Goal: Transaction & Acquisition: Purchase product/service

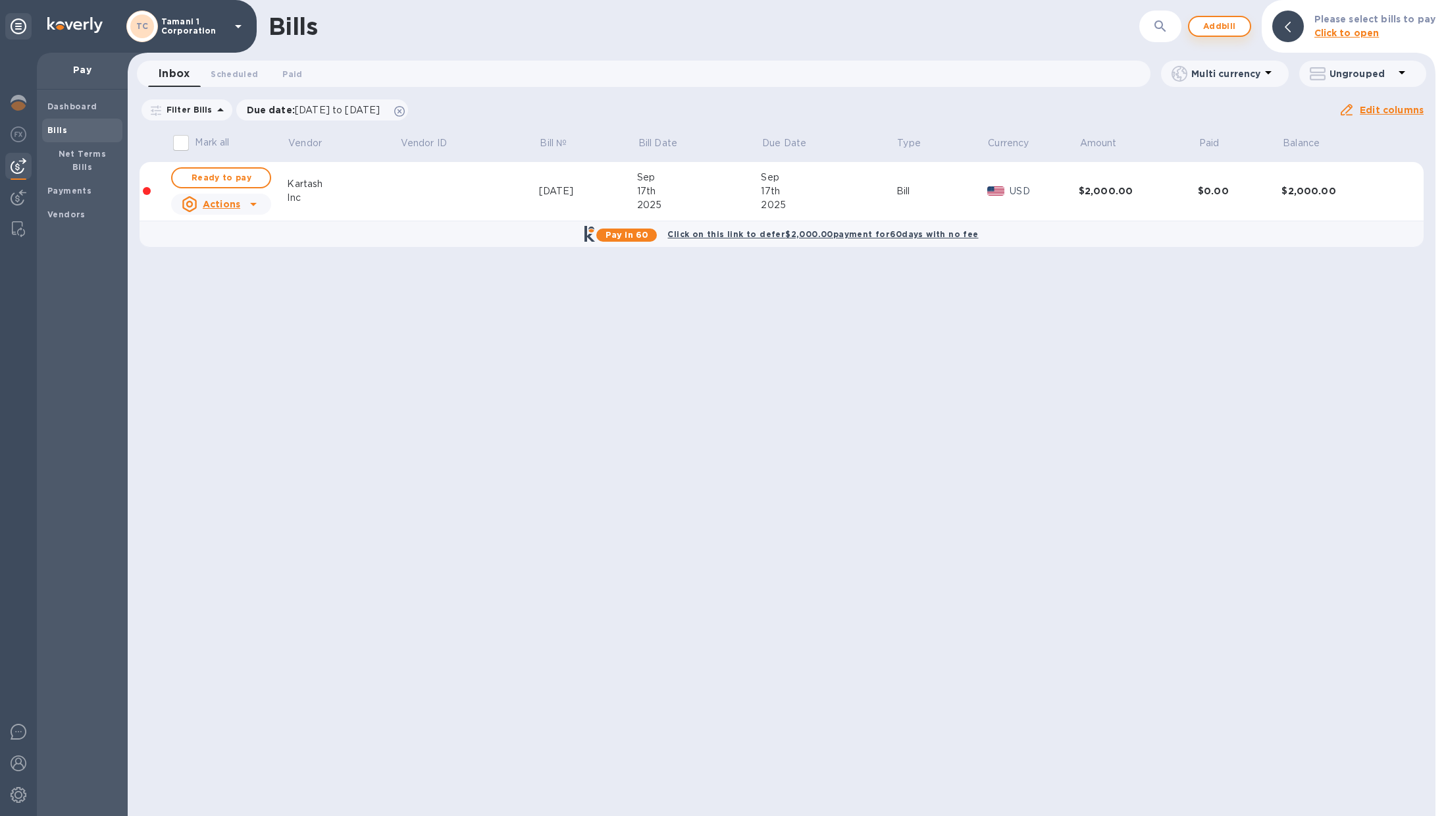
click at [1224, 34] on span "Add bill" at bounding box center [1219, 26] width 39 height 16
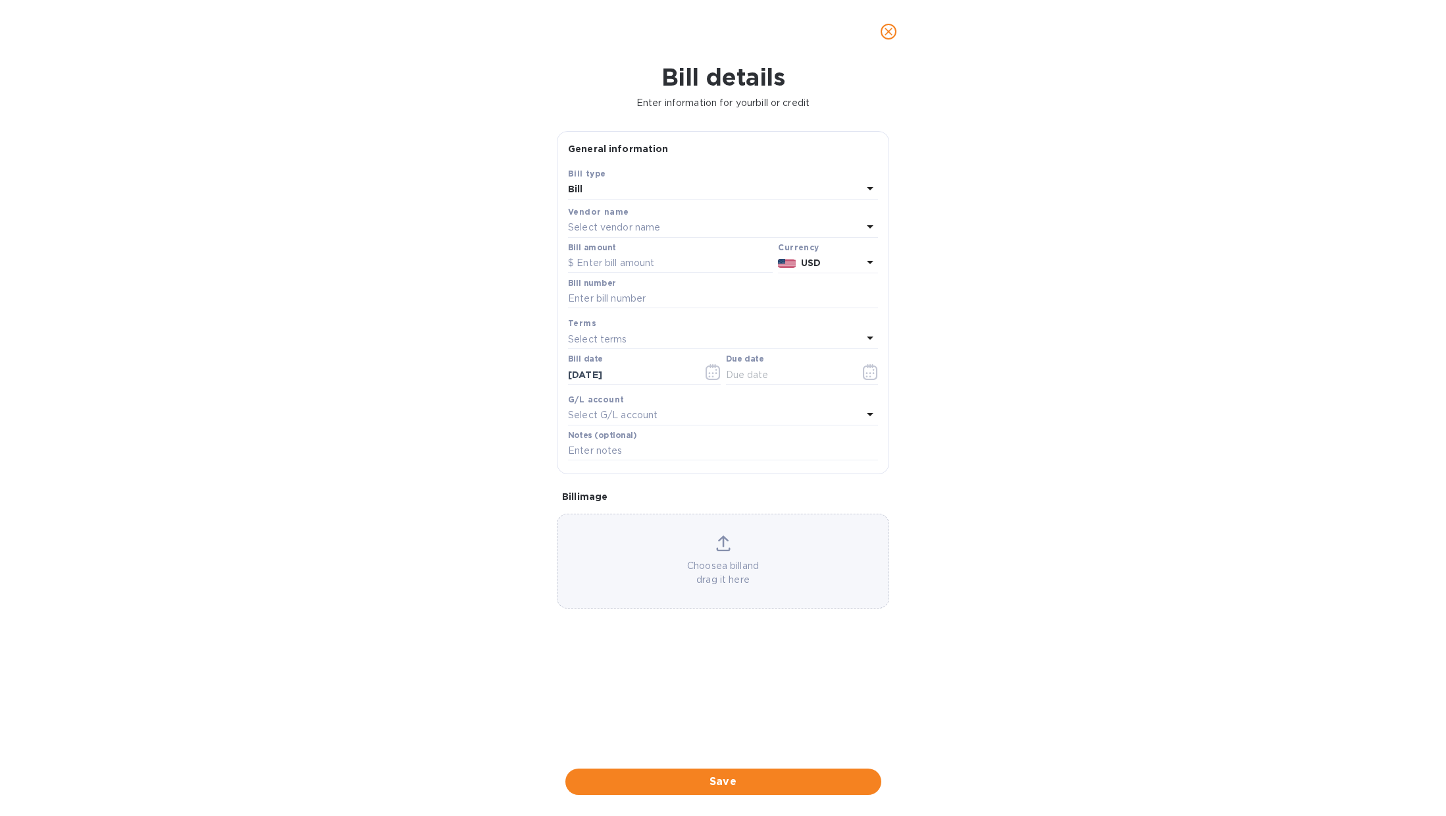
click at [683, 226] on div "Select vendor name" at bounding box center [715, 228] width 294 height 18
click at [668, 327] on p "Kartash Inc" at bounding box center [718, 327] width 278 height 14
click at [668, 267] on input "text" at bounding box center [670, 263] width 205 height 20
type input "6,982.63"
click at [668, 296] on input "text" at bounding box center [723, 299] width 310 height 20
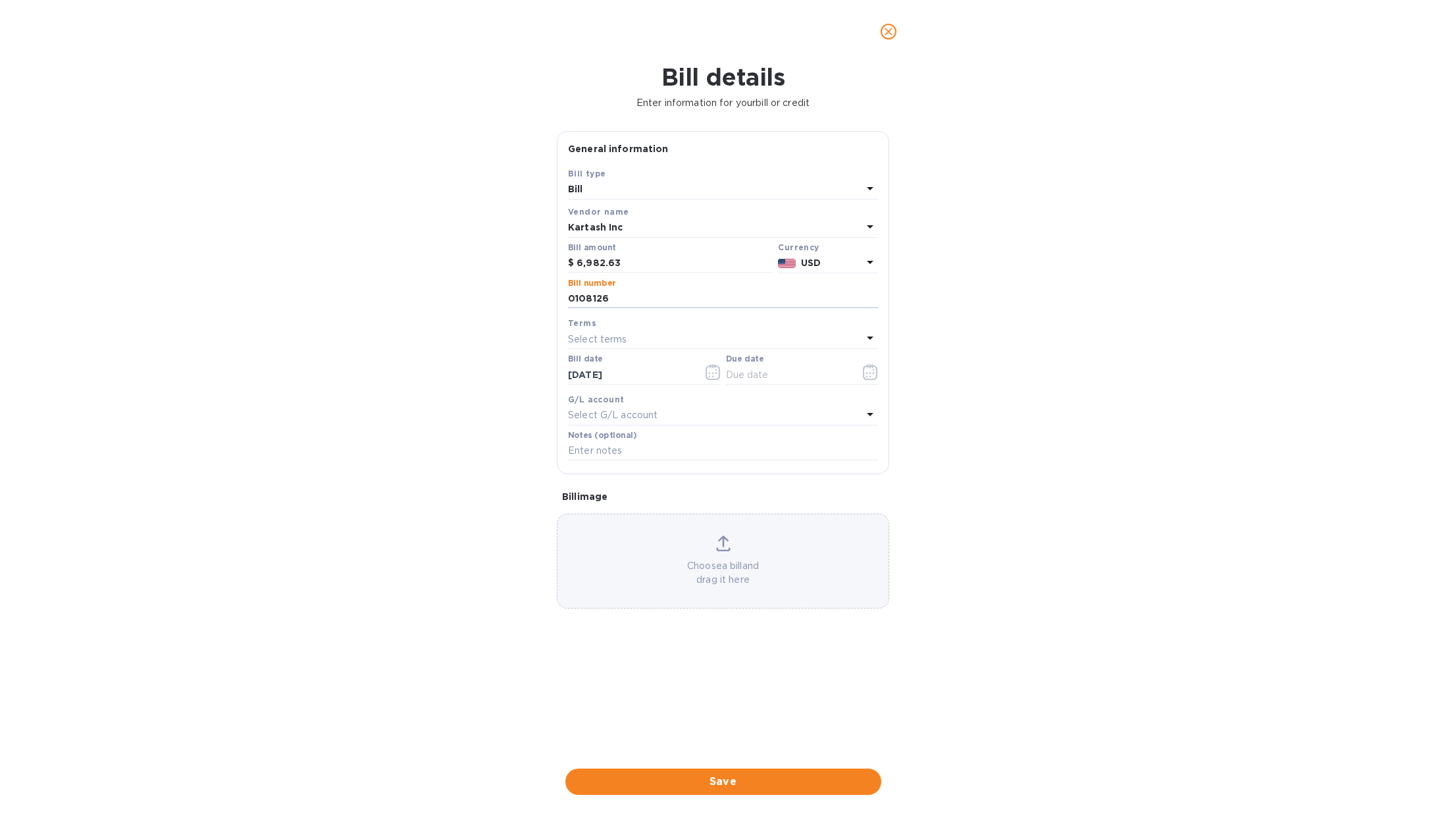
type input "0108126"
click at [1048, 300] on div "Bill details Enter information for your bill or credit General information Save…" at bounding box center [723, 439] width 1446 height 752
click at [664, 305] on input "0108126" at bounding box center [723, 299] width 310 height 20
click at [622, 450] on input "text" at bounding box center [723, 451] width 310 height 20
type input "MSMU5652712"
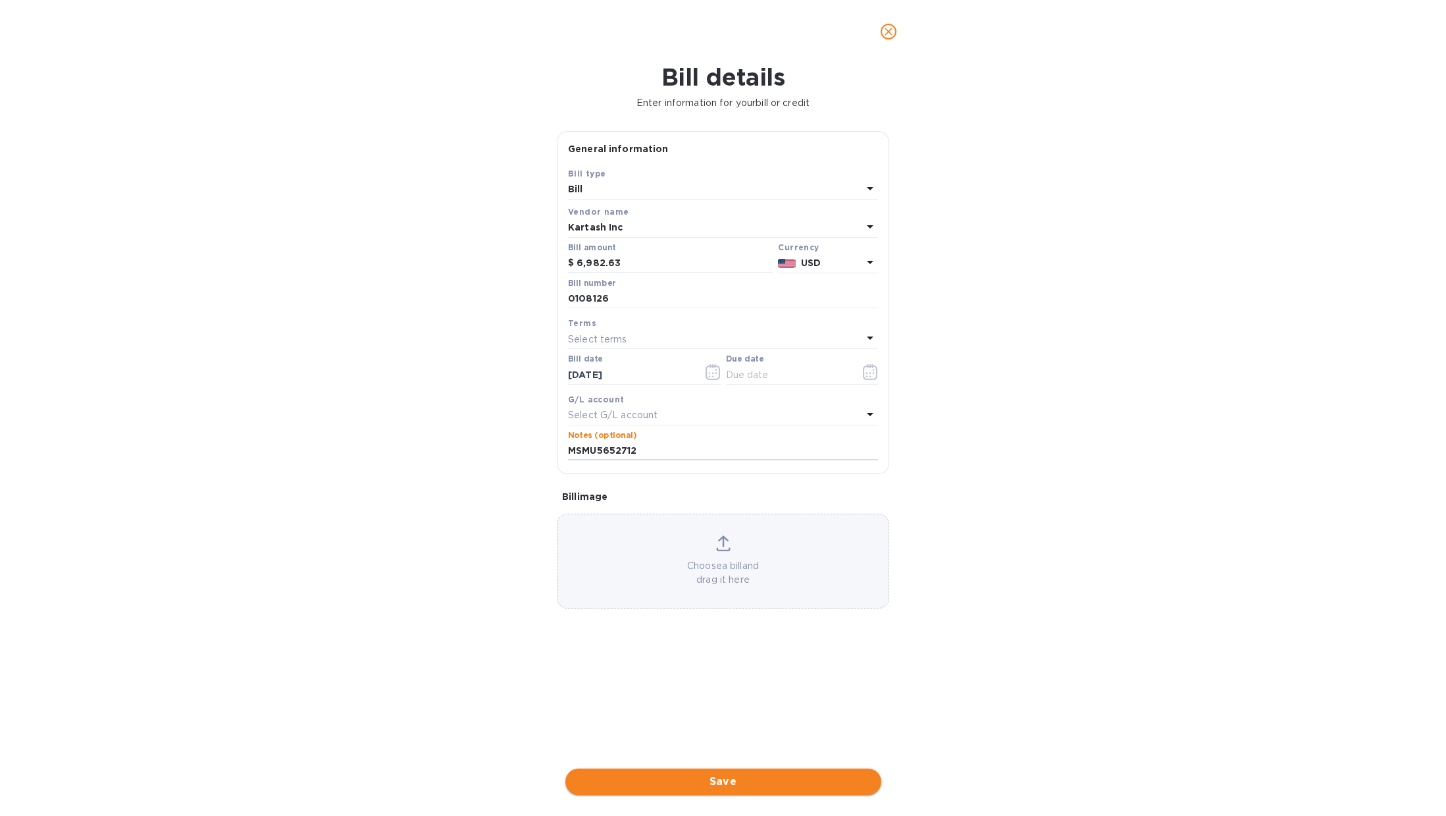
click at [724, 791] on button "Save" at bounding box center [724, 781] width 316 height 26
drag, startPoint x: 827, startPoint y: 367, endPoint x: 860, endPoint y: 371, distance: 33.8
click at [827, 367] on input "text" at bounding box center [788, 375] width 124 height 20
click at [866, 369] on icon "button" at bounding box center [870, 372] width 15 height 16
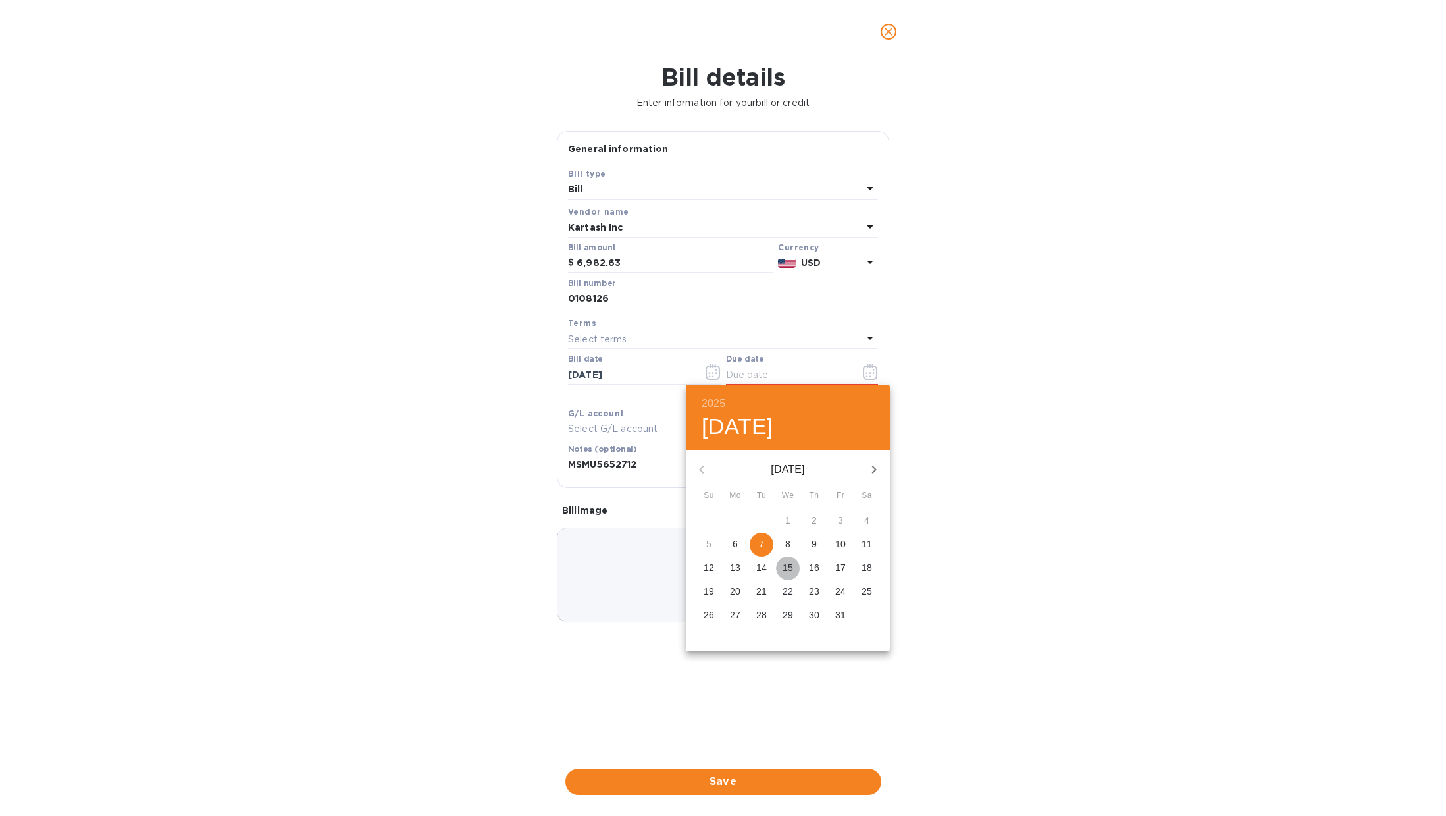
click at [783, 566] on p "15" at bounding box center [788, 567] width 11 height 13
type input "[DATE]"
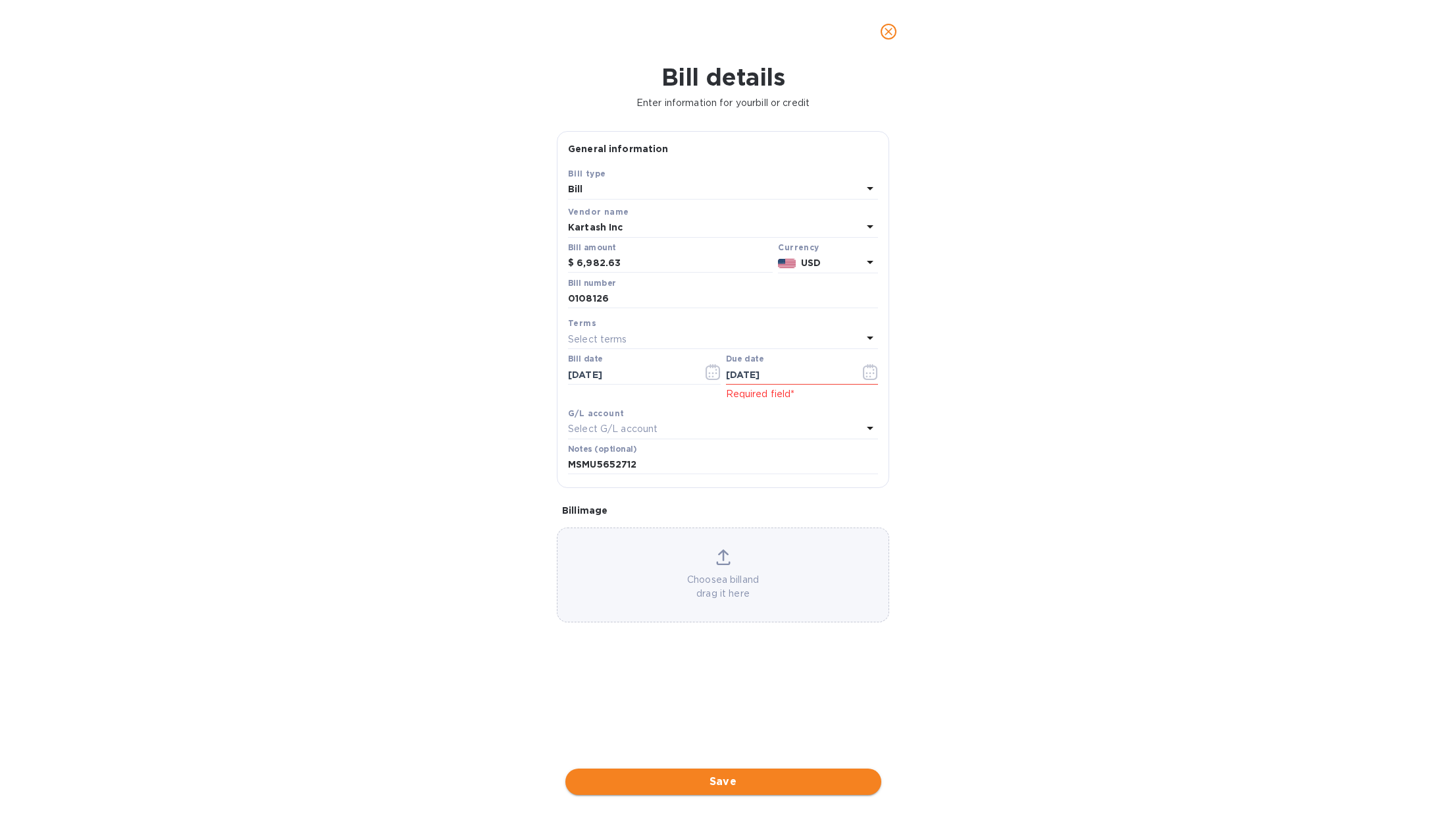
click at [749, 781] on span "Save" at bounding box center [723, 782] width 295 height 16
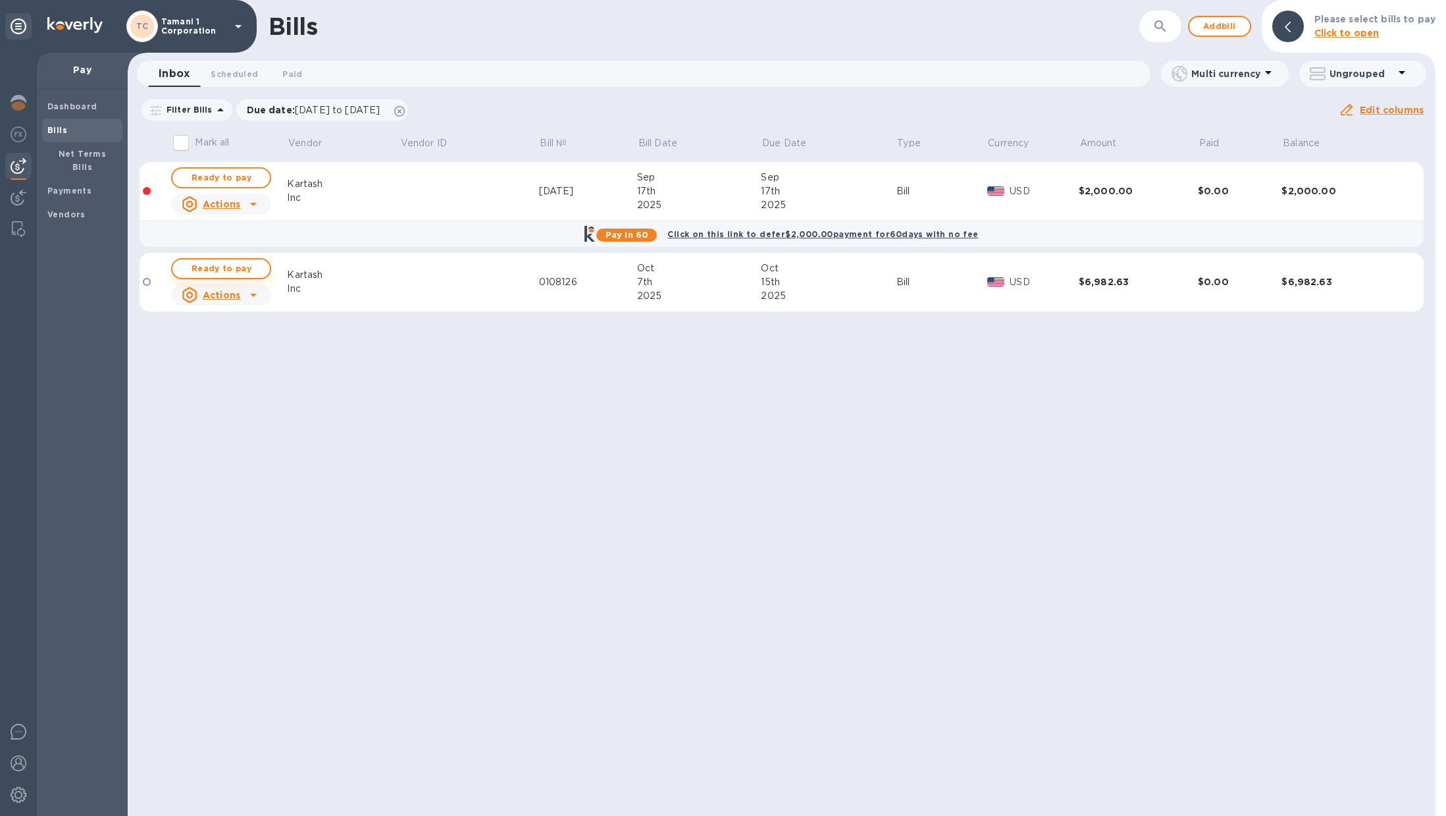
click at [246, 264] on div "Bills ​ Add bill Please select bills to pay Click to open Inbox 0 Scheduled 0 P…" at bounding box center [782, 408] width 1308 height 816
click at [190, 266] on span "Ready to pay" at bounding box center [221, 269] width 76 height 16
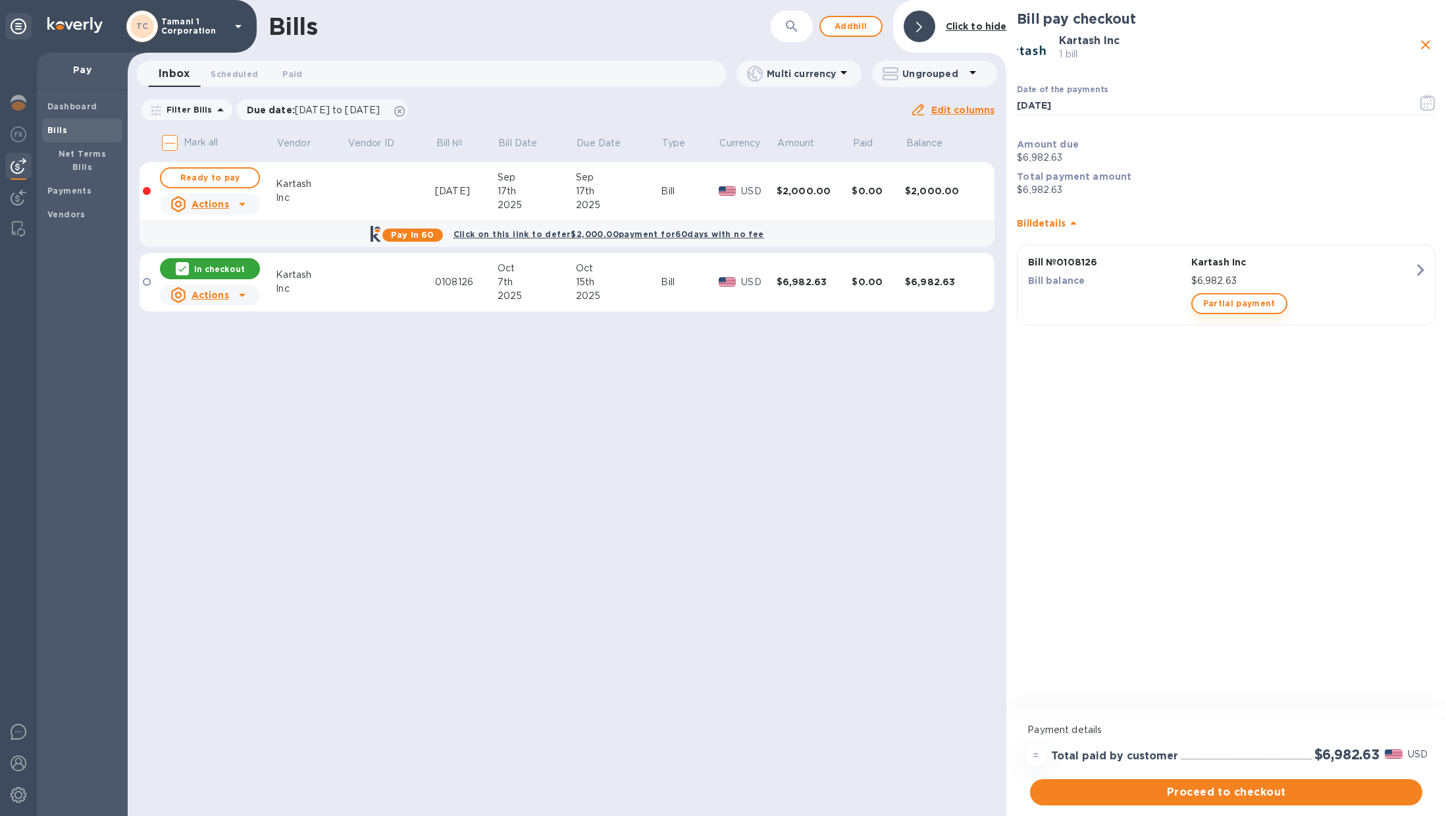
click at [1207, 308] on span "Partial payment" at bounding box center [1239, 304] width 72 height 16
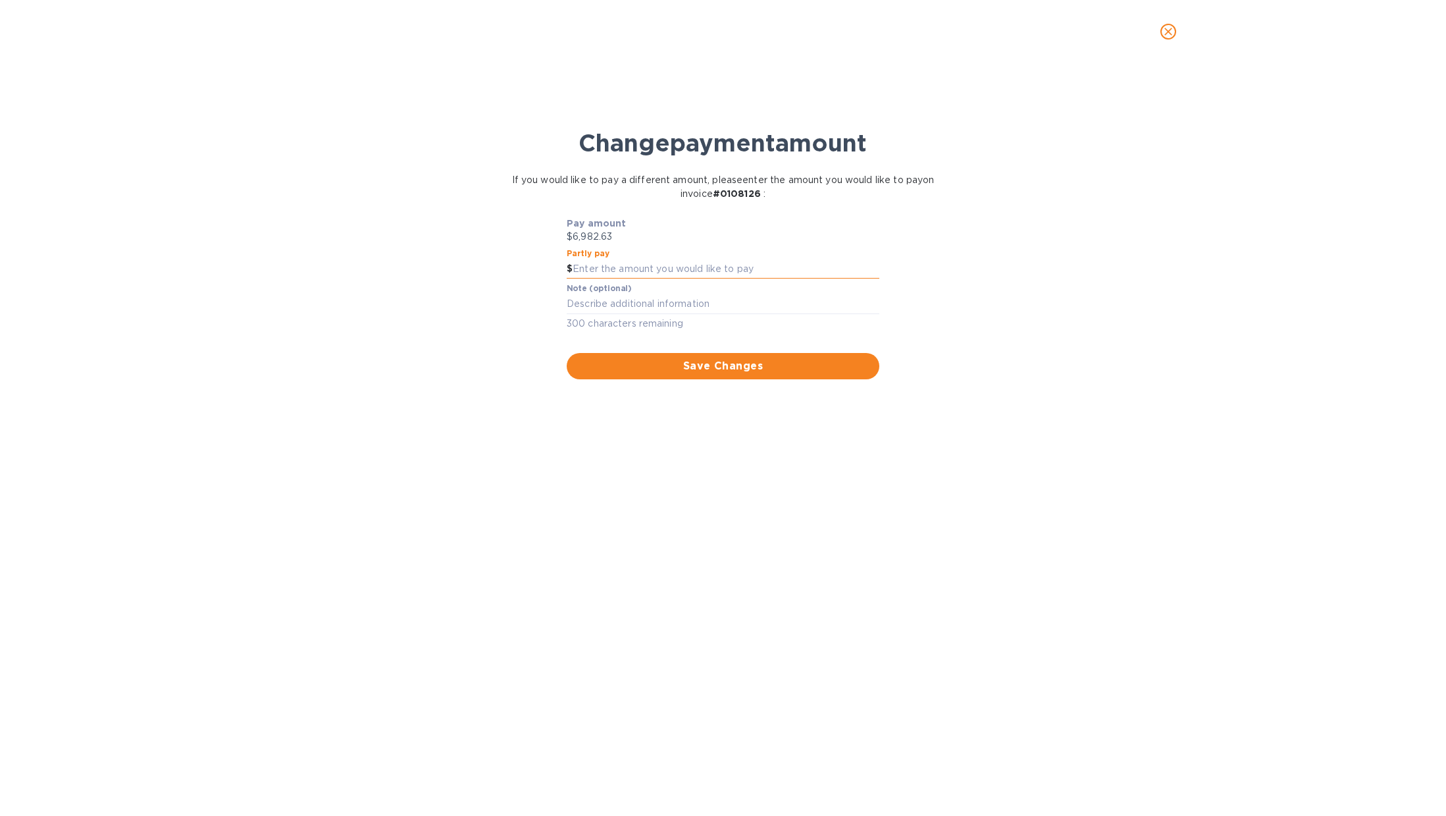
click at [619, 267] on input "text" at bounding box center [726, 269] width 307 height 20
type input "3,500"
click at [987, 192] on div "Change payment amount If you would like to pay a different amount, please enter…" at bounding box center [723, 448] width 1425 height 736
click at [826, 374] on button "Save Changes" at bounding box center [723, 366] width 313 height 26
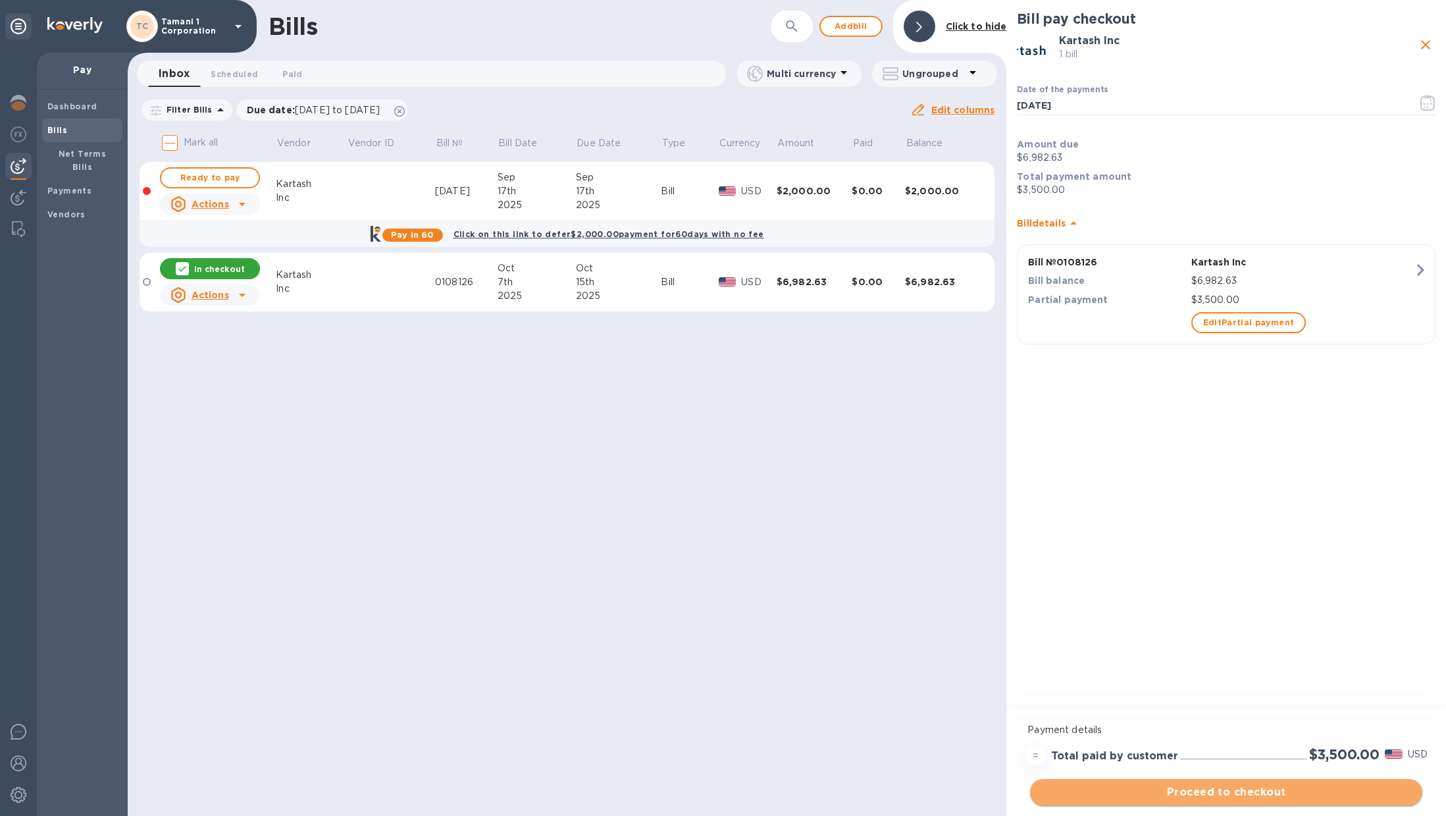
click at [1181, 793] on span "Proceed to checkout" at bounding box center [1226, 792] width 371 height 16
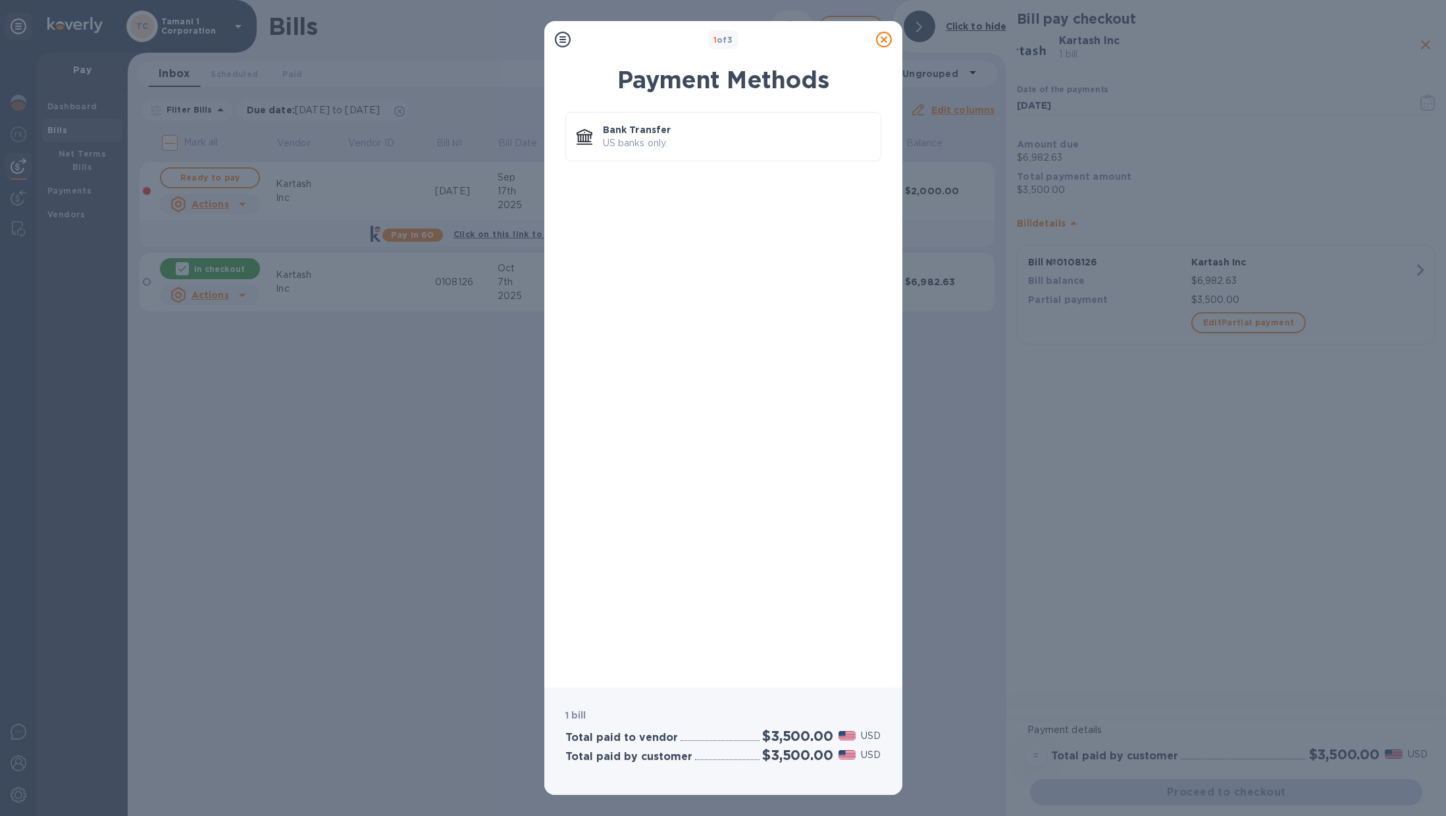
click at [883, 38] on icon at bounding box center [884, 40] width 16 height 16
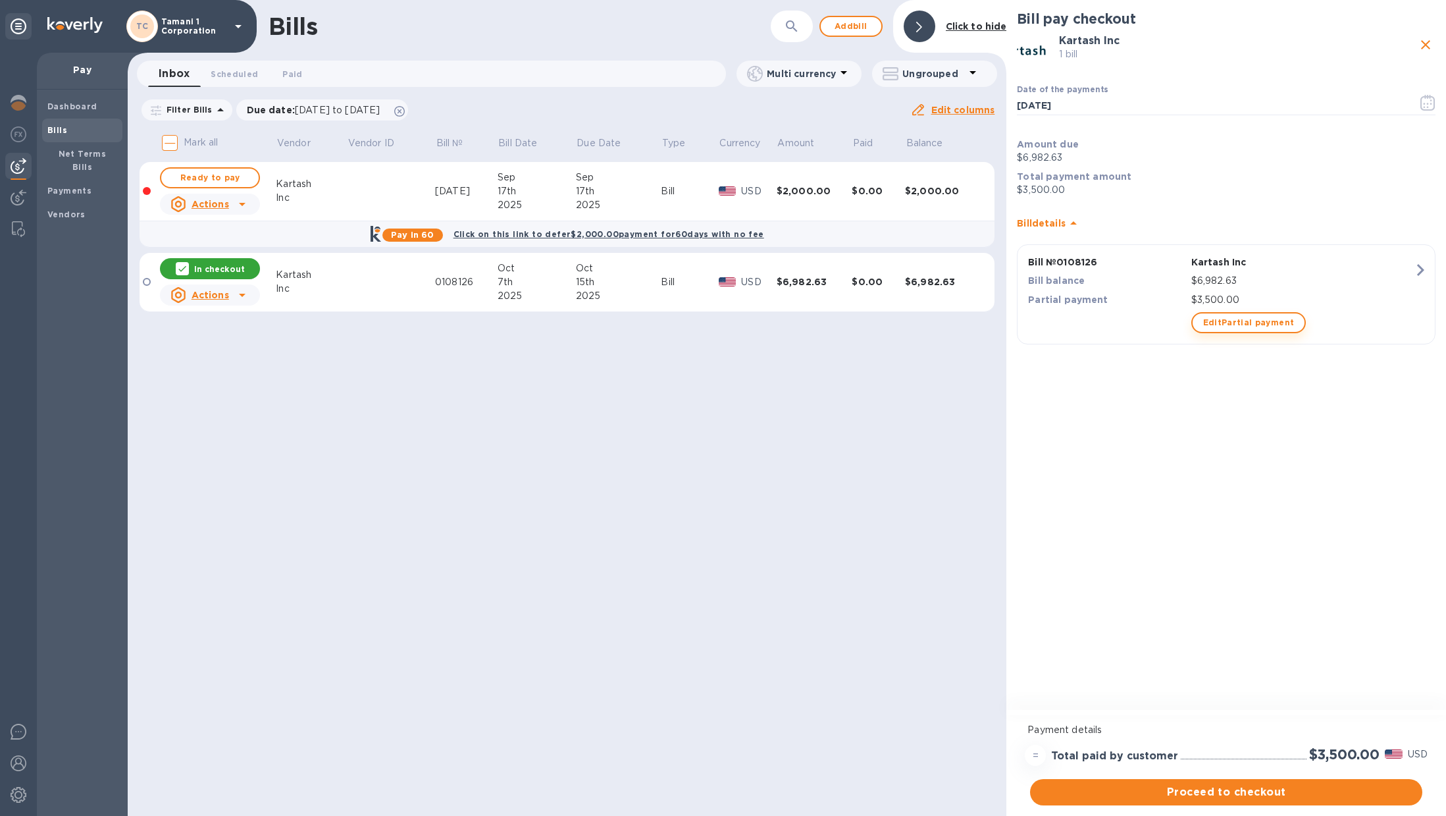
click at [1242, 324] on span "Edit Partial payment" at bounding box center [1249, 323] width 92 height 16
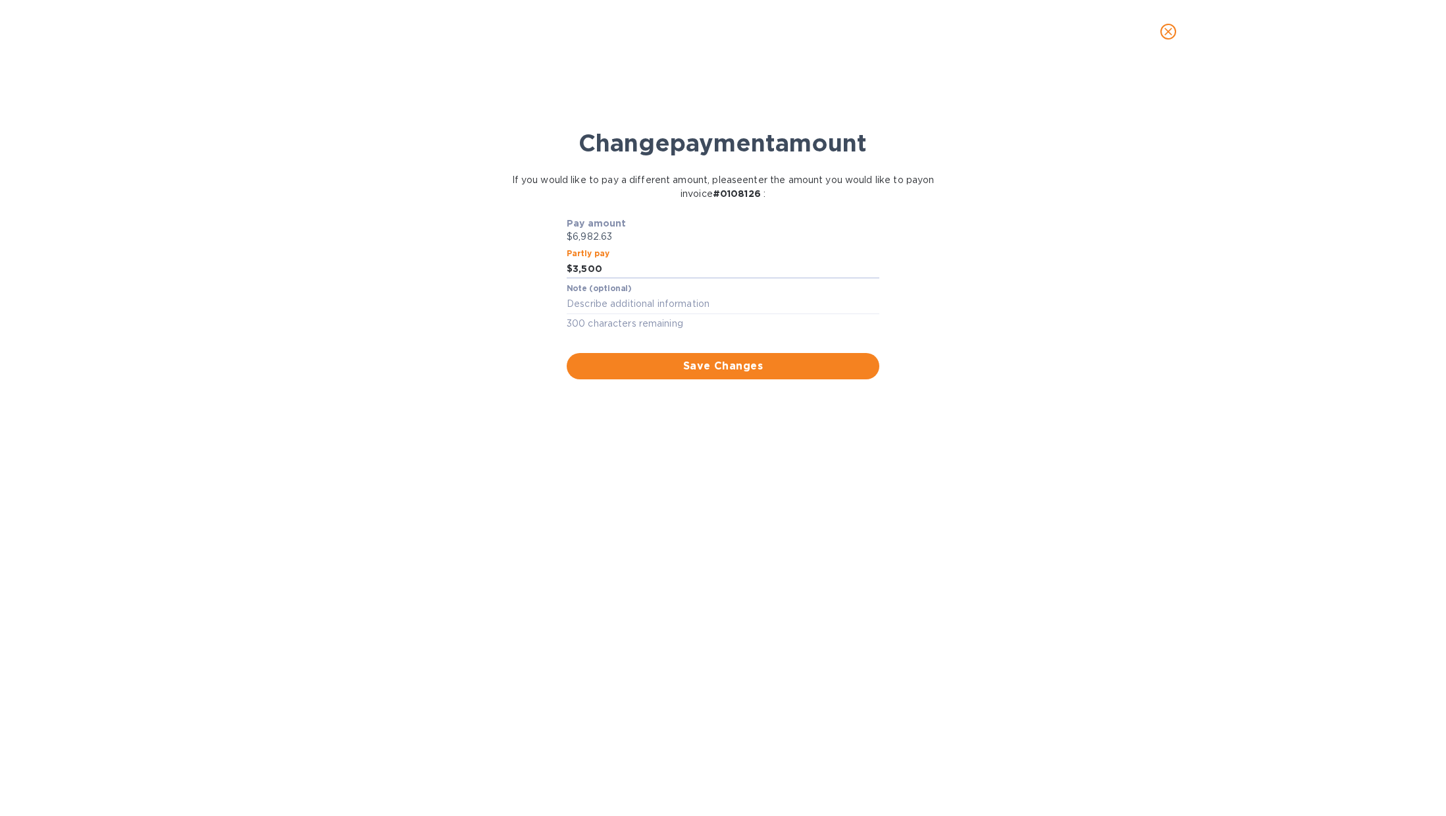
drag, startPoint x: 678, startPoint y: 274, endPoint x: 512, endPoint y: 250, distance: 168.2
click at [511, 254] on div "Pay amount $6,982.63 Partly pay $ 3,500 Note (optional) x 300 characters remain…" at bounding box center [723, 298] width 455 height 163
type input "3,000"
click at [826, 361] on span "Save Changes" at bounding box center [723, 366] width 292 height 16
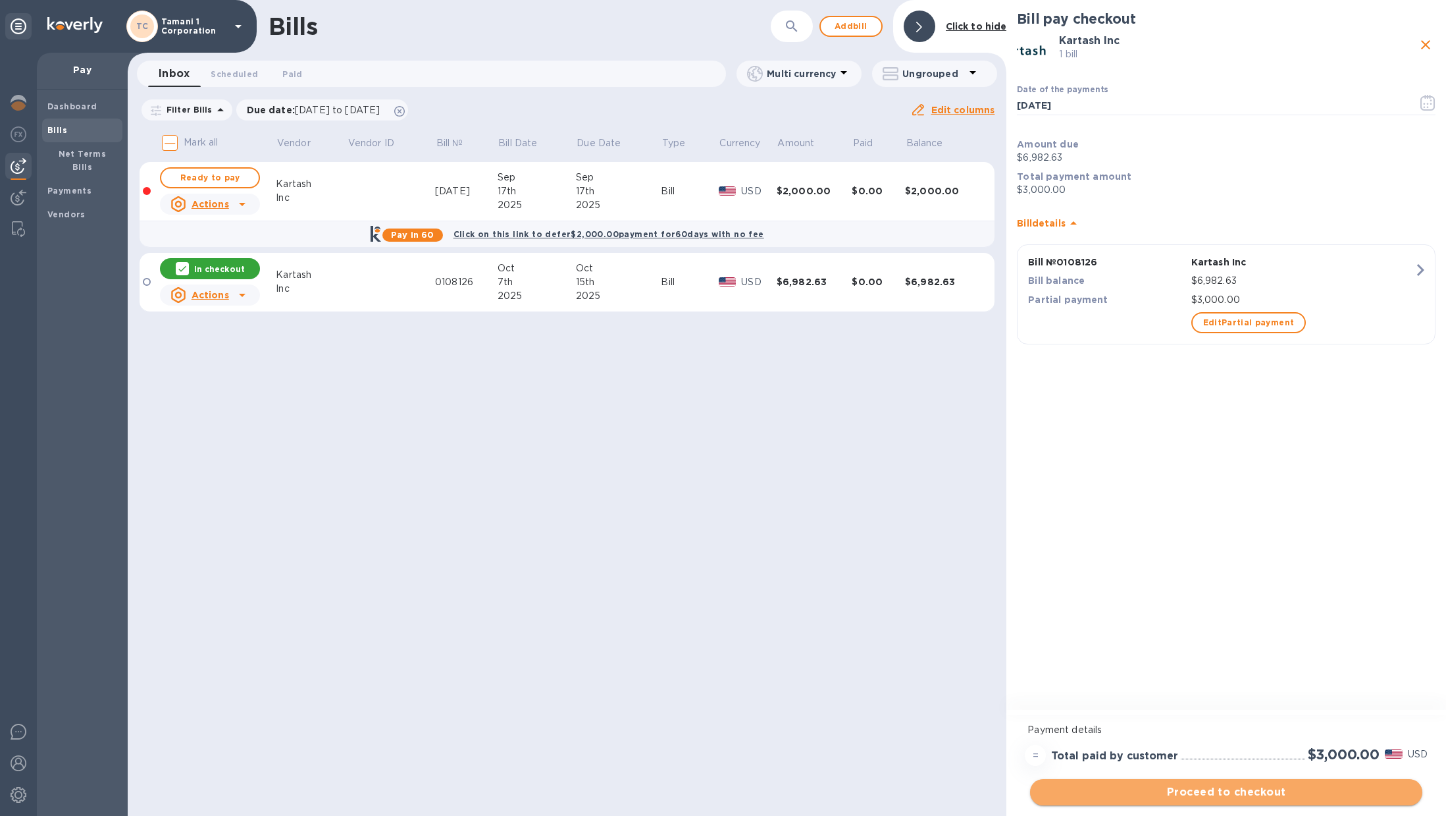
click at [1295, 793] on span "Proceed to checkout" at bounding box center [1226, 792] width 371 height 16
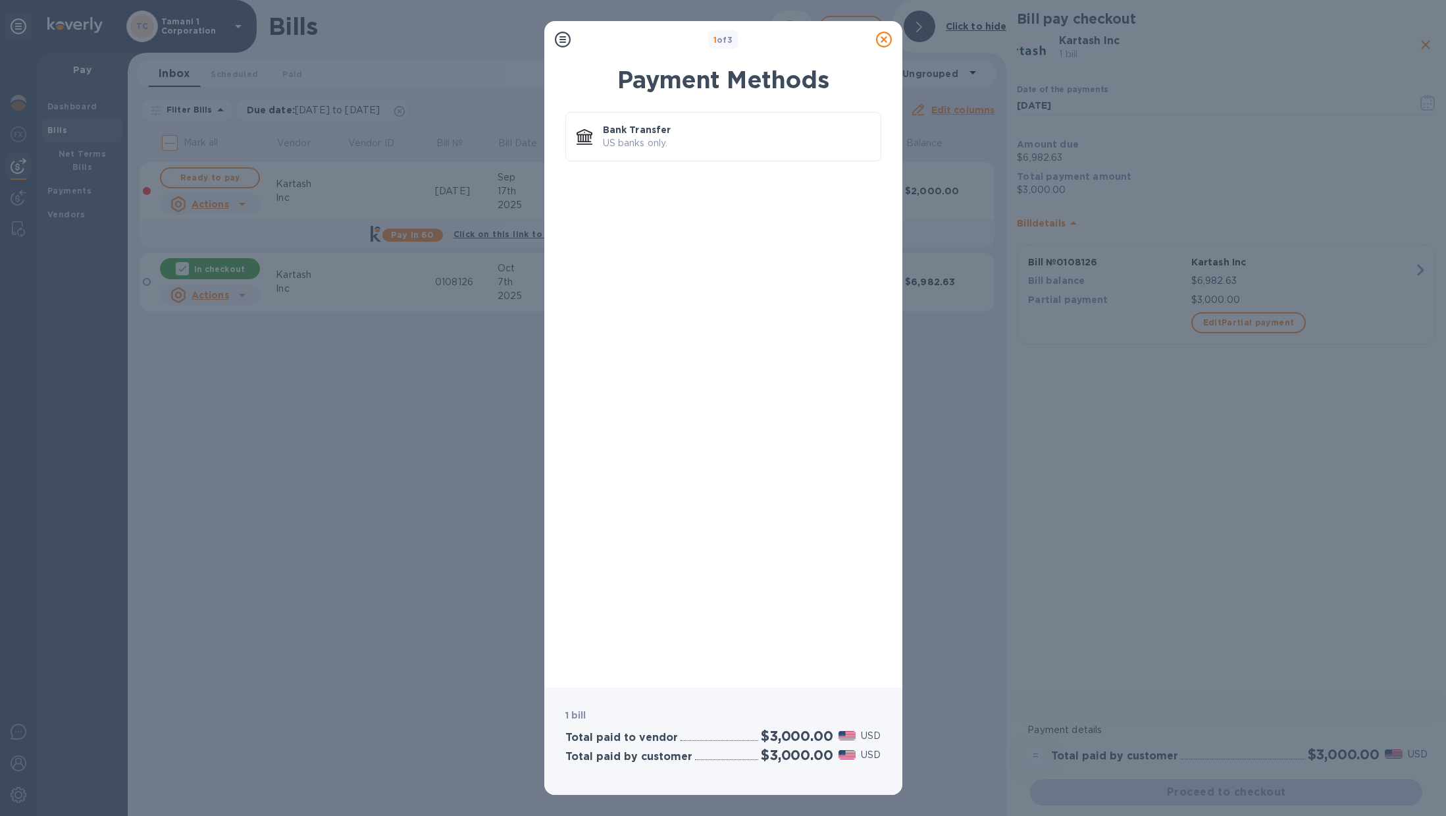
click at [884, 41] on icon at bounding box center [884, 40] width 16 height 16
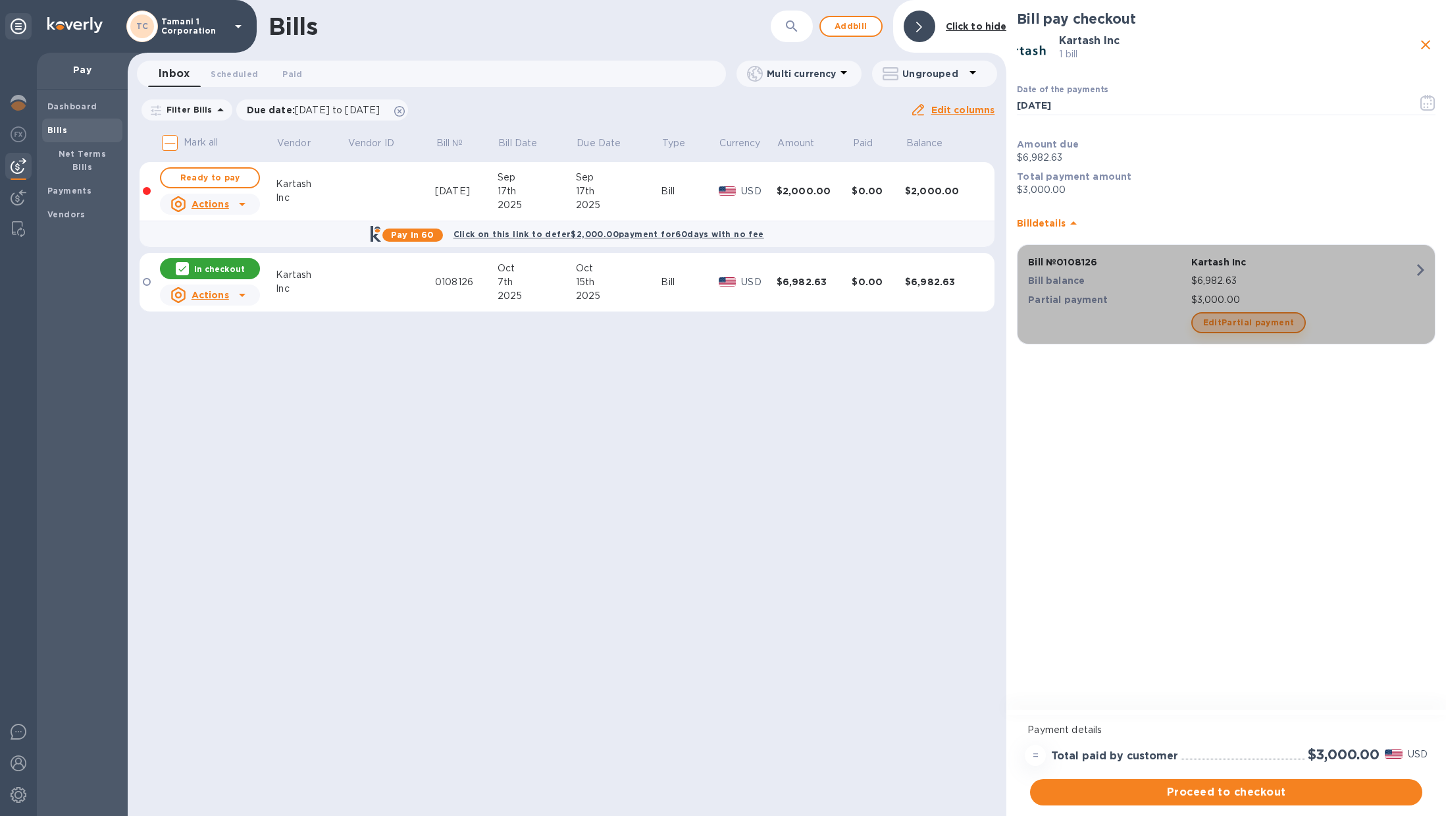
click at [1273, 327] on span "Edit Partial payment" at bounding box center [1249, 323] width 92 height 16
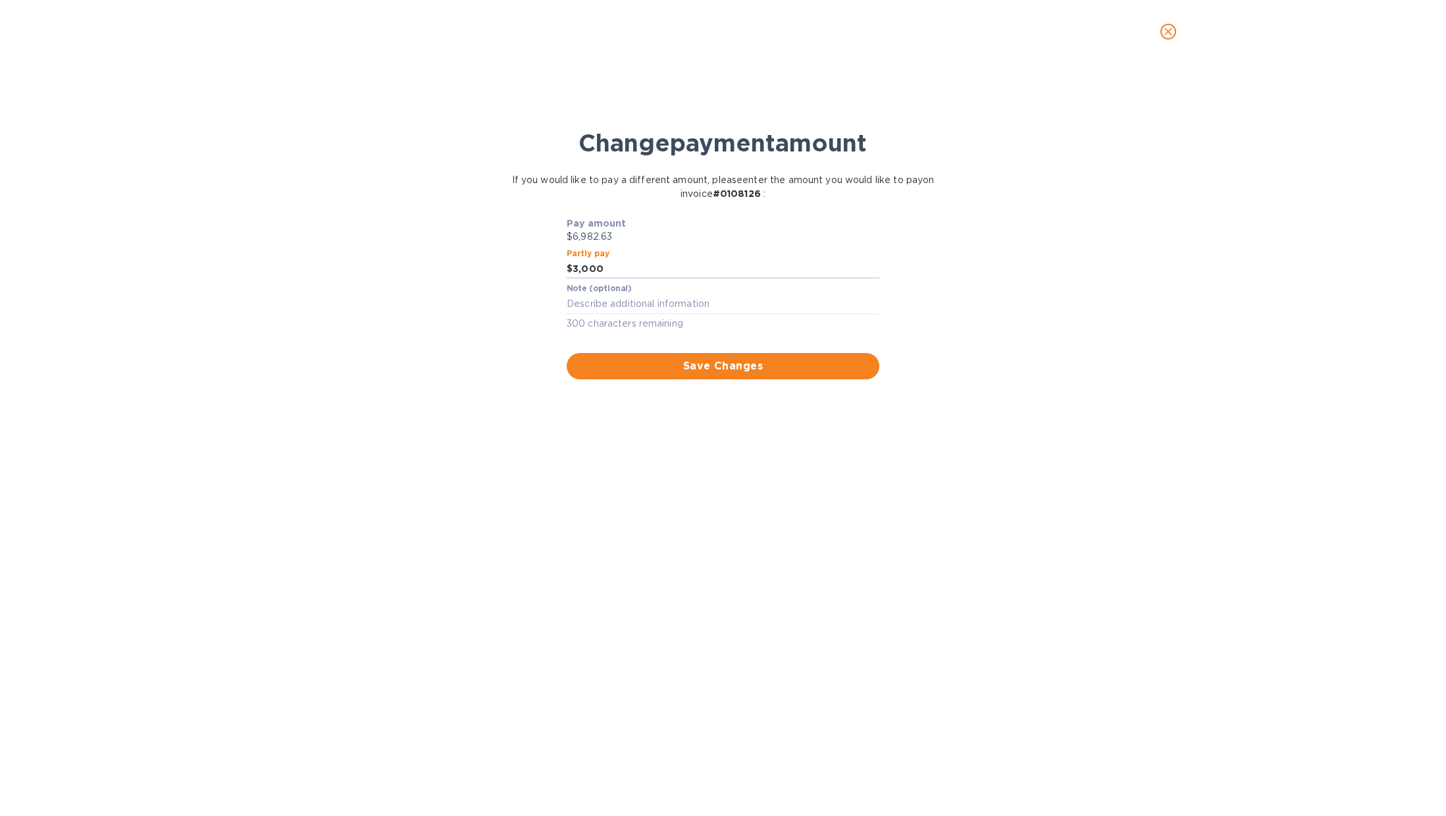
drag, startPoint x: 501, startPoint y: 224, endPoint x: 373, endPoint y: 190, distance: 132.7
click at [350, 174] on div "Change payment amount If you would like to pay a different amount, please enter…" at bounding box center [723, 448] width 1425 height 736
type input "2,000"
click at [828, 369] on span "Save Changes" at bounding box center [723, 366] width 292 height 16
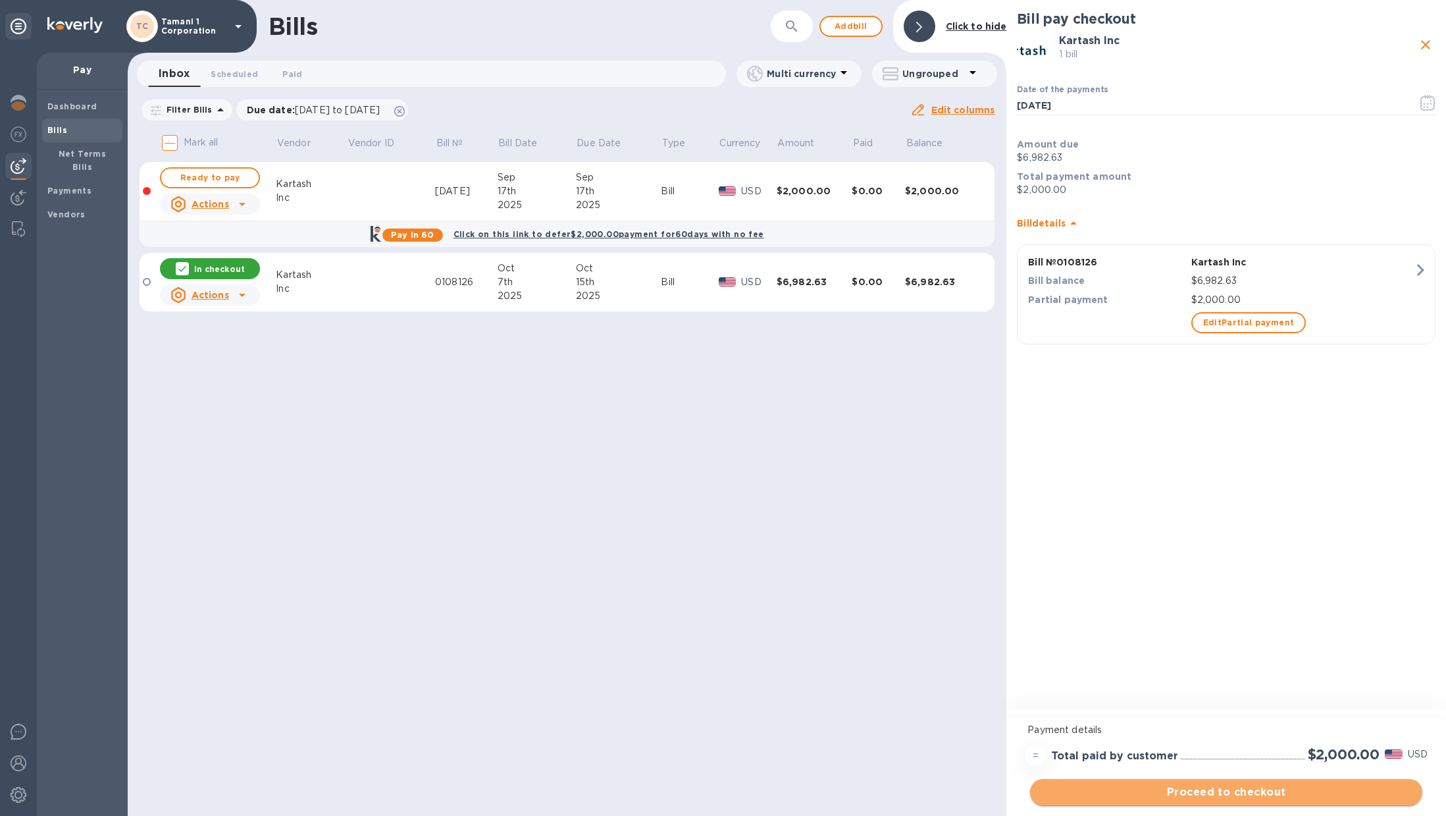
click at [1248, 797] on span "Proceed to checkout" at bounding box center [1226, 792] width 371 height 16
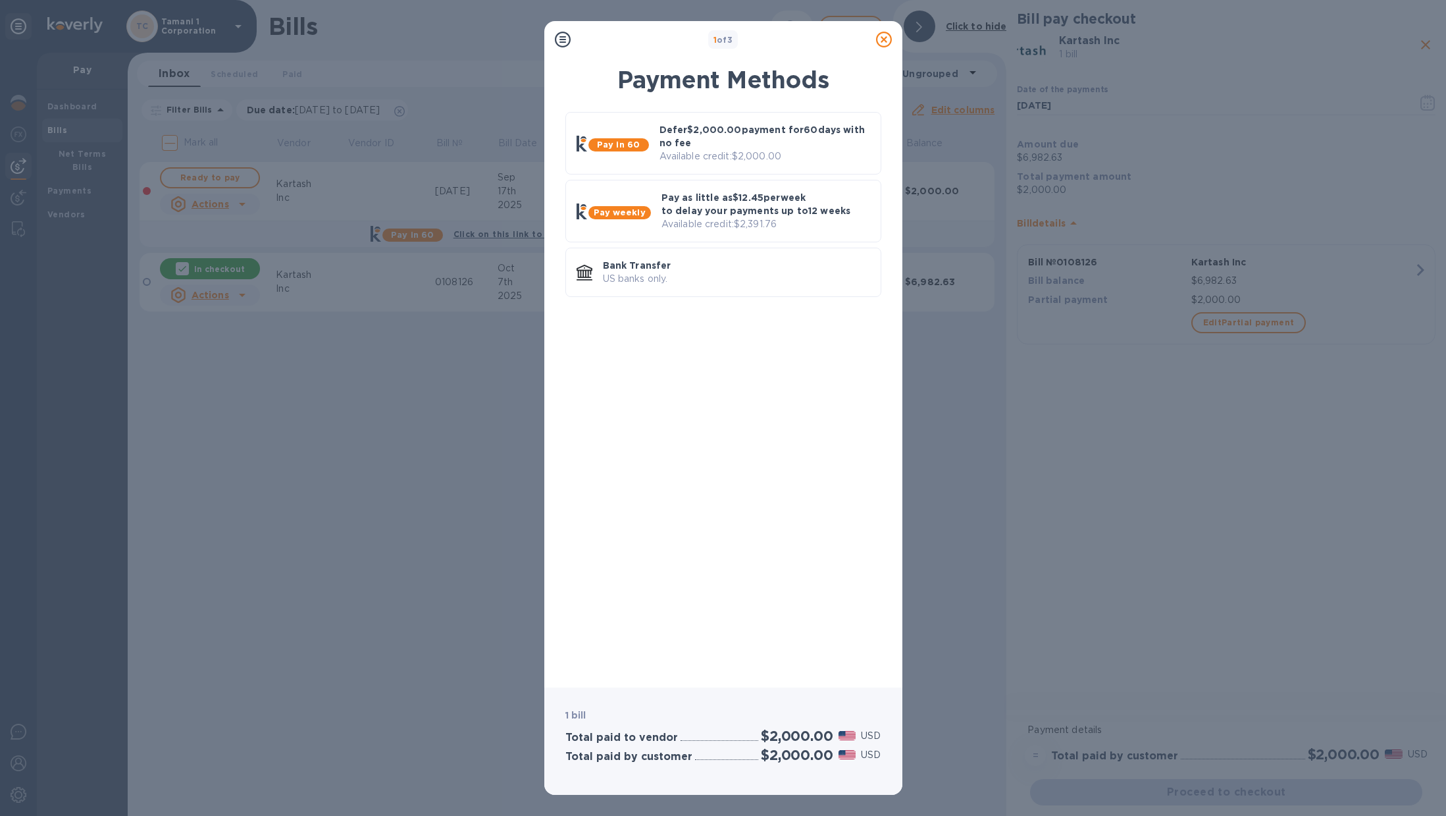
click at [880, 39] on icon at bounding box center [884, 40] width 16 height 16
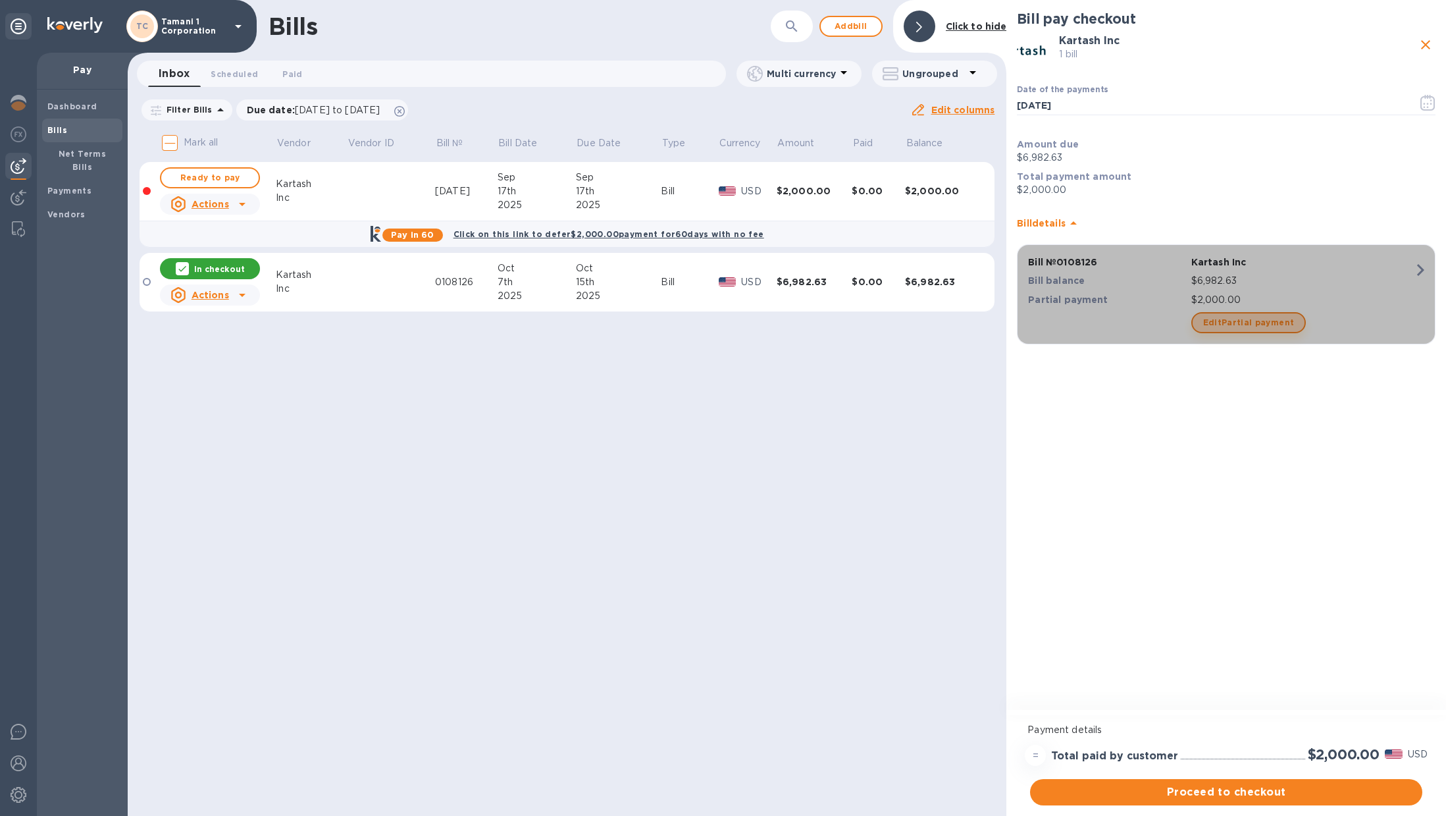
click at [1279, 322] on span "Edit Partial payment" at bounding box center [1249, 323] width 92 height 16
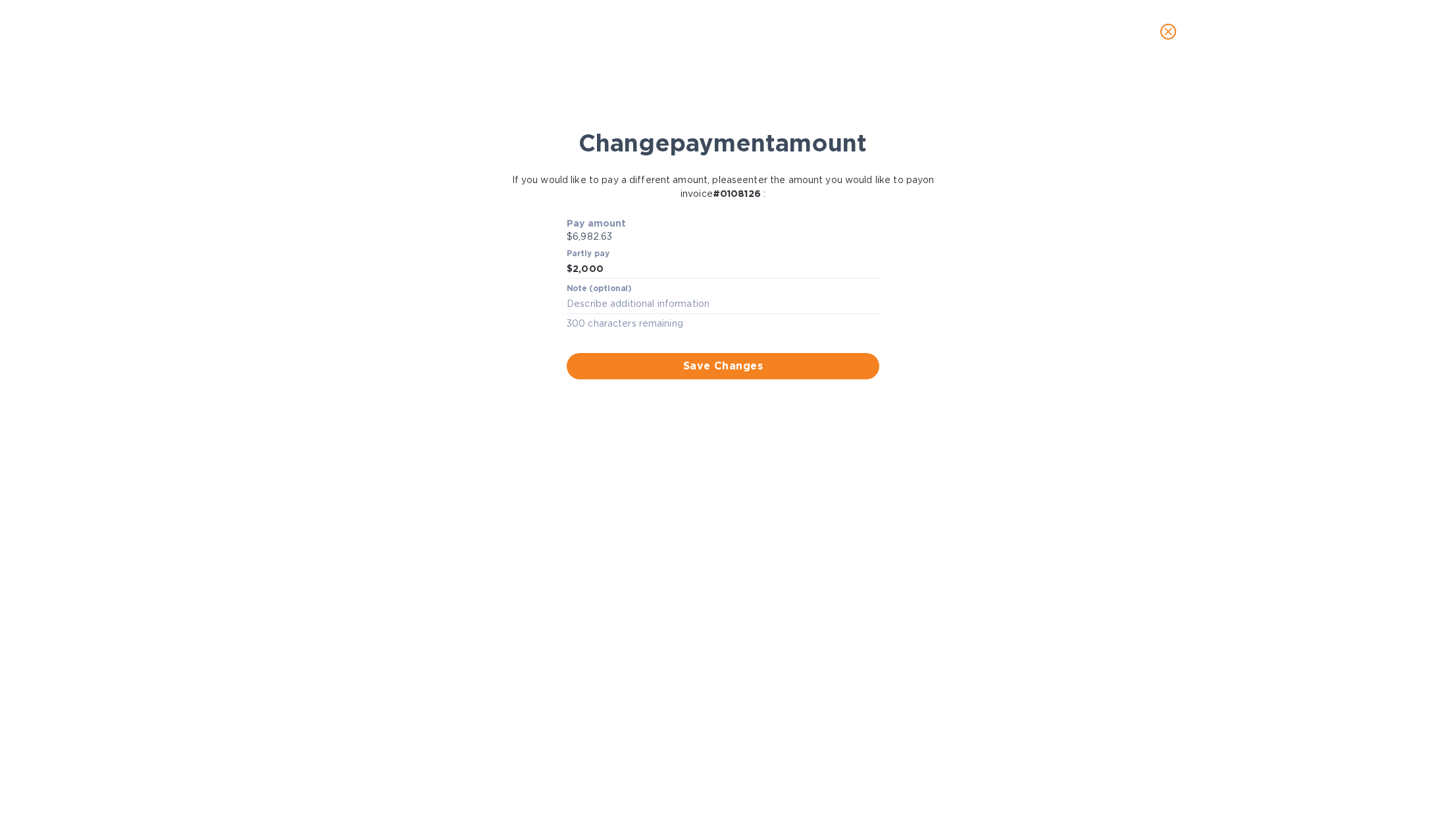
drag, startPoint x: 565, startPoint y: 269, endPoint x: 380, endPoint y: 259, distance: 185.3
click at [381, 259] on div "Change payment amount If you would like to pay a different amount, please enter…" at bounding box center [723, 448] width 1425 height 736
type input "2,500"
click at [681, 372] on span "Save Changes" at bounding box center [723, 366] width 292 height 16
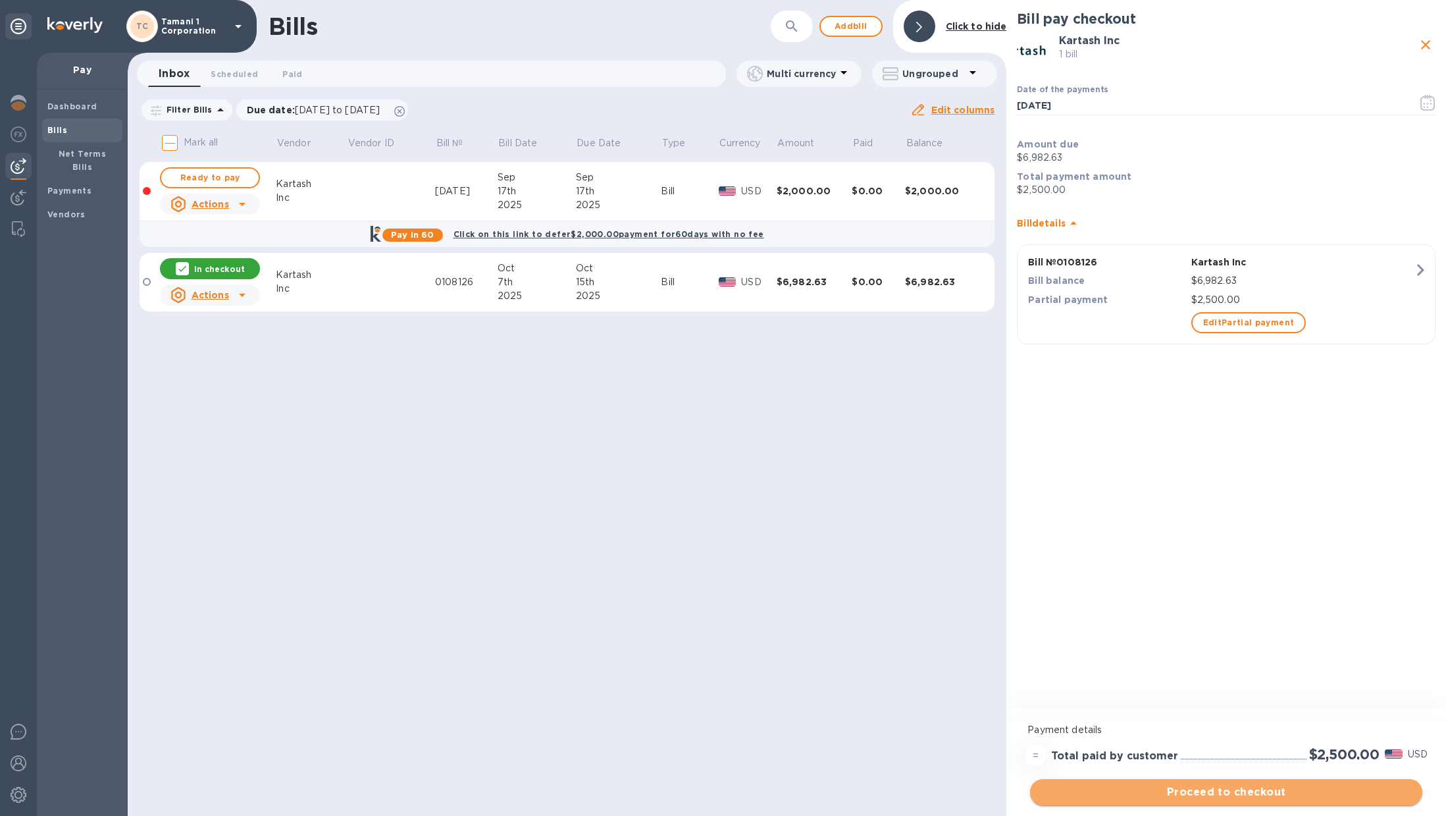
click at [1280, 790] on span "Proceed to checkout" at bounding box center [1226, 792] width 371 height 16
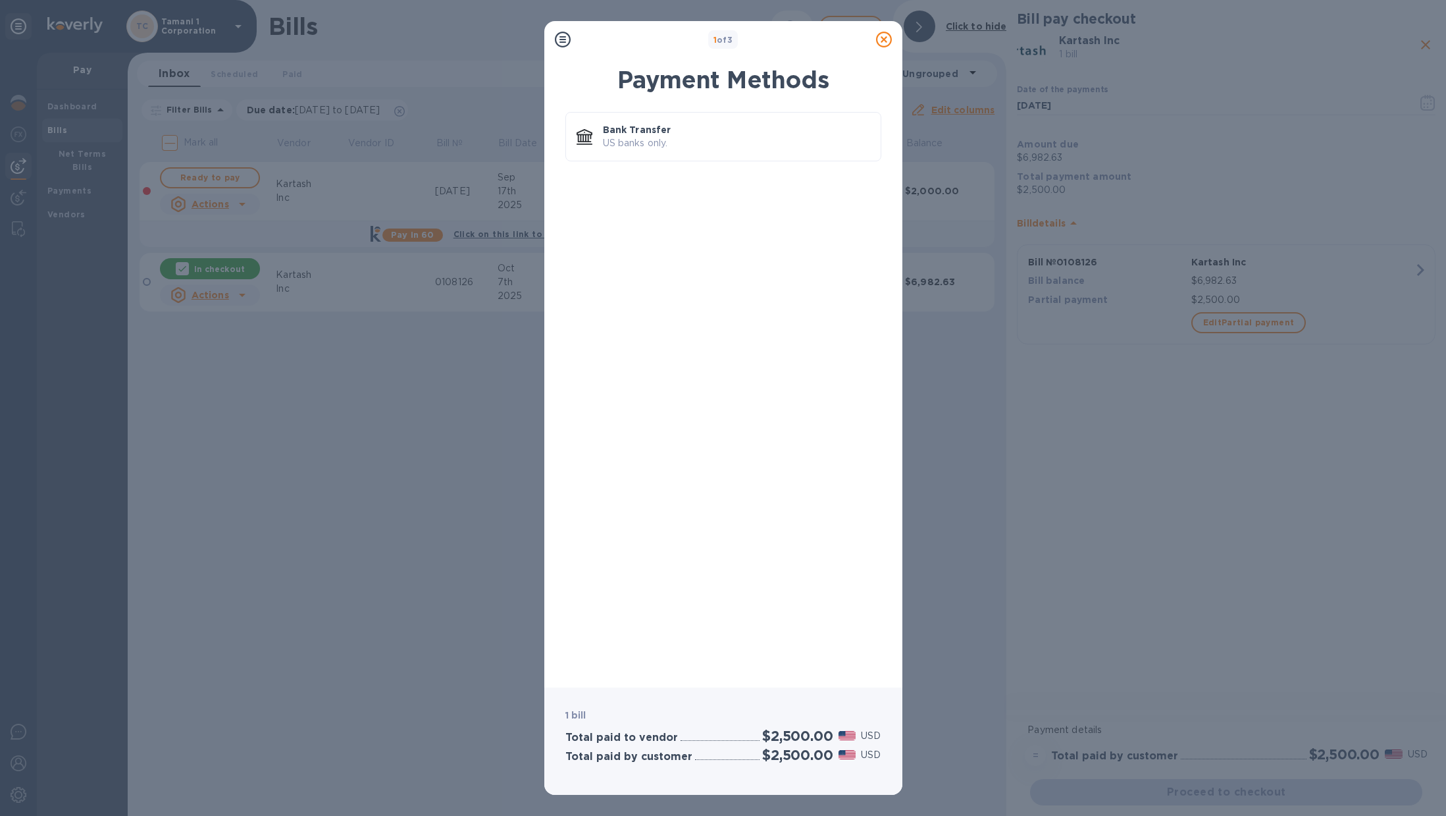
drag, startPoint x: 880, startPoint y: 35, endPoint x: 989, endPoint y: 94, distance: 124.3
click at [883, 37] on icon at bounding box center [884, 40] width 16 height 16
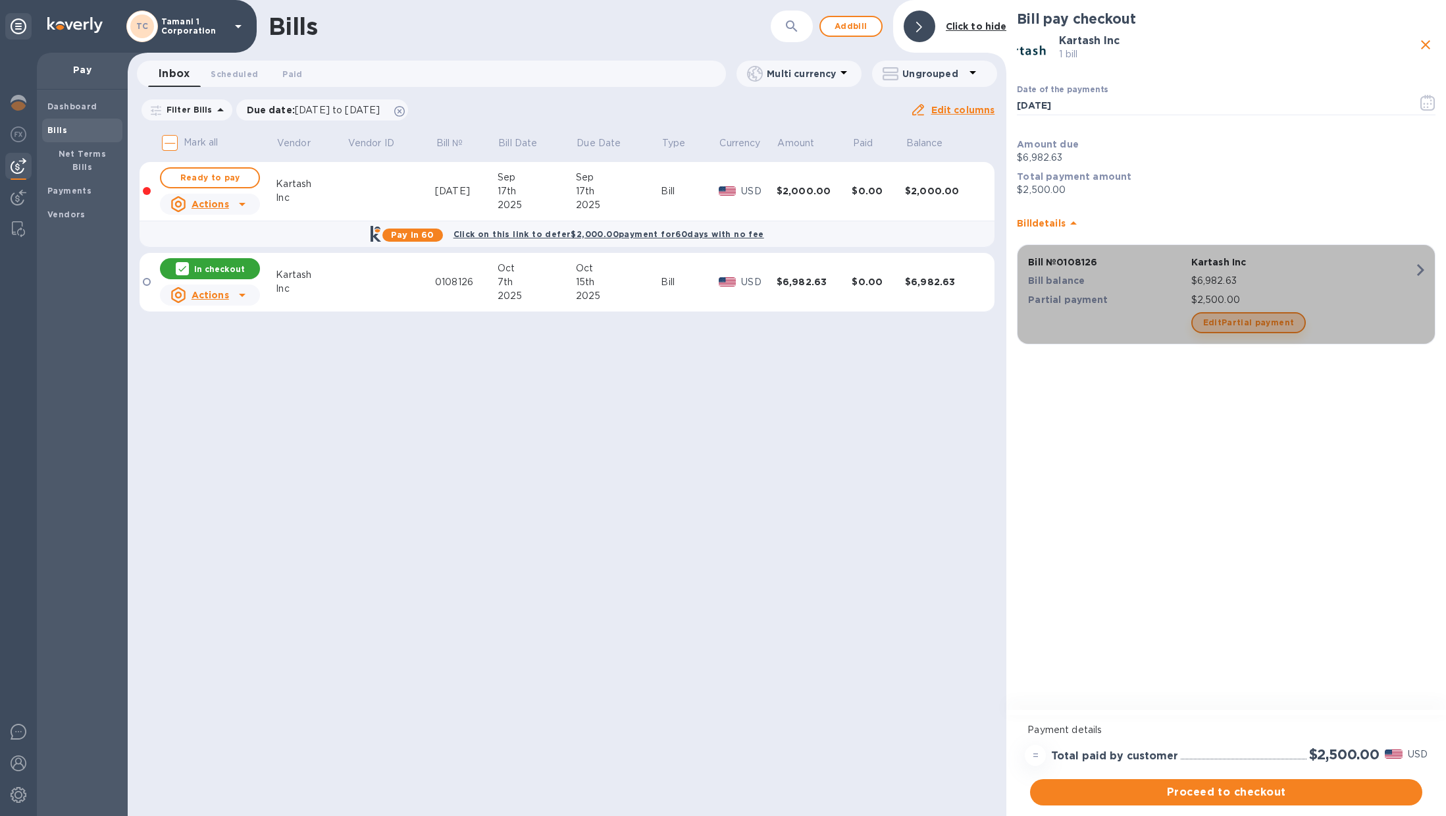
click at [1294, 329] on button "Edit Partial payment" at bounding box center [1249, 322] width 115 height 21
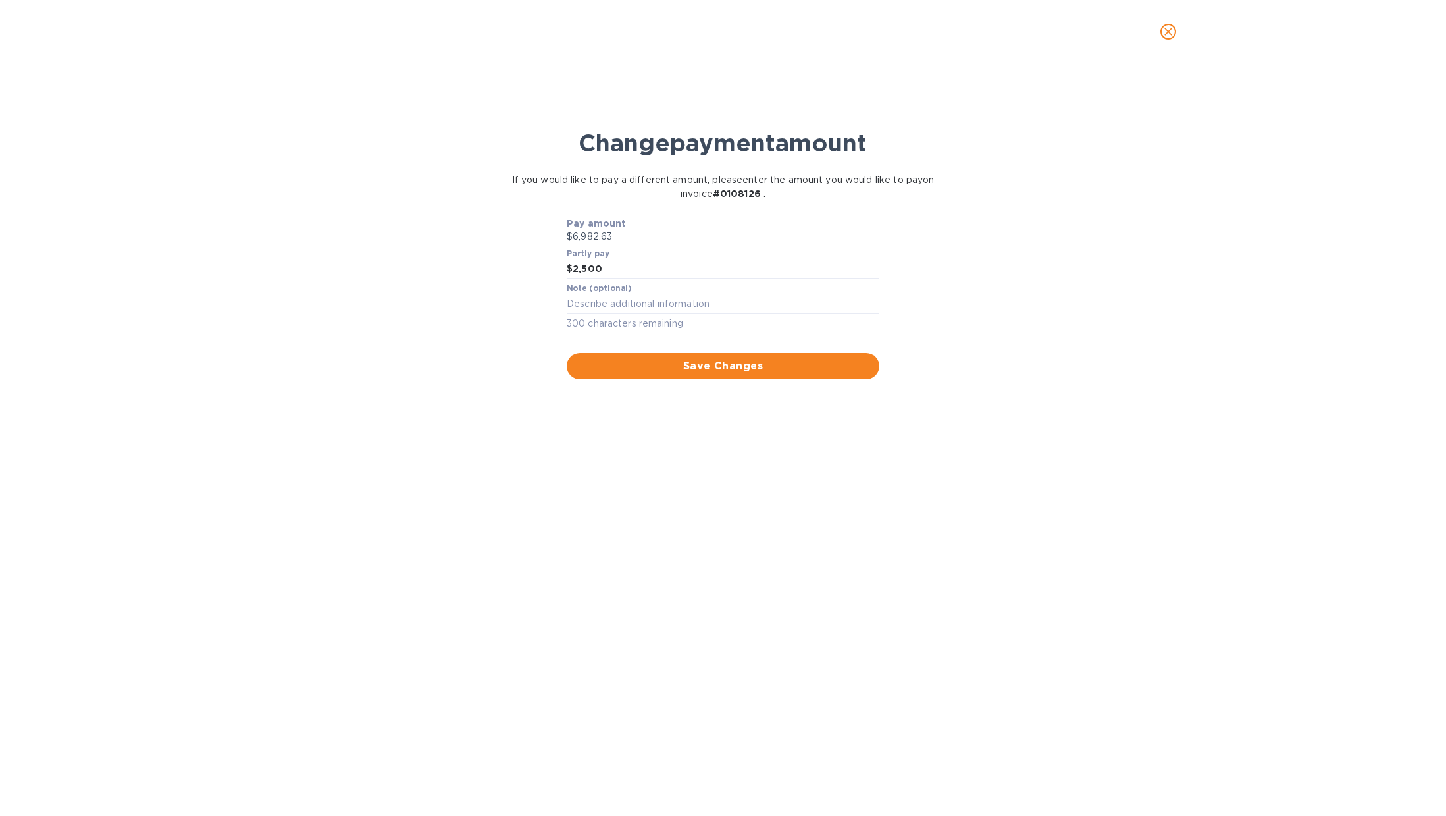
drag, startPoint x: 713, startPoint y: 271, endPoint x: 213, endPoint y: 257, distance: 499.9
click at [213, 257] on div "Change payment amount If you would like to pay a different amount, please enter…" at bounding box center [723, 448] width 1425 height 736
type input "2,000"
click at [568, 406] on div "Change payment amount If you would like to pay a different amount, please enter…" at bounding box center [723, 448] width 1425 height 736
click at [645, 370] on span "Save Changes" at bounding box center [723, 366] width 292 height 16
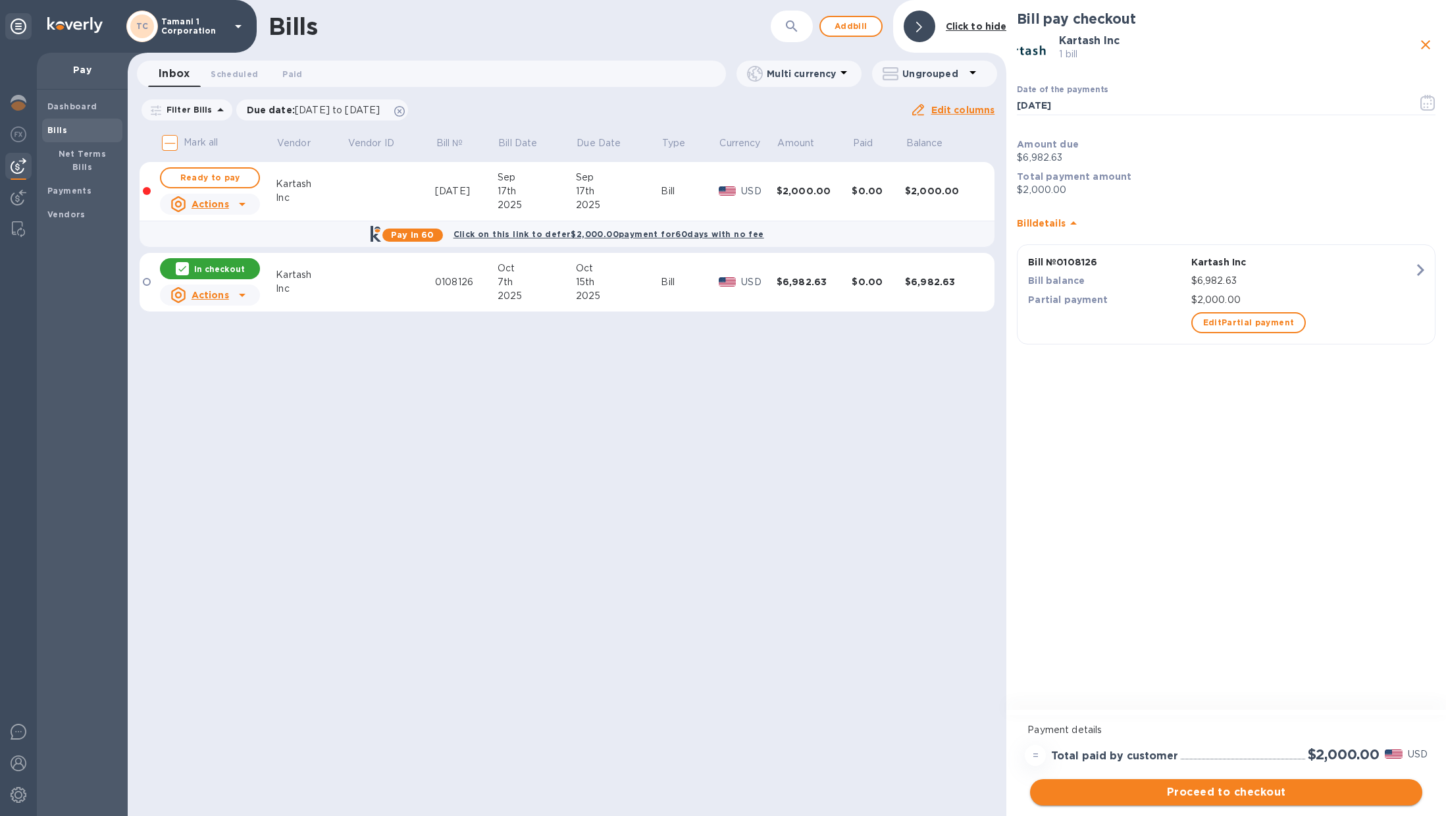
click at [1192, 789] on span "Proceed to checkout" at bounding box center [1226, 792] width 371 height 16
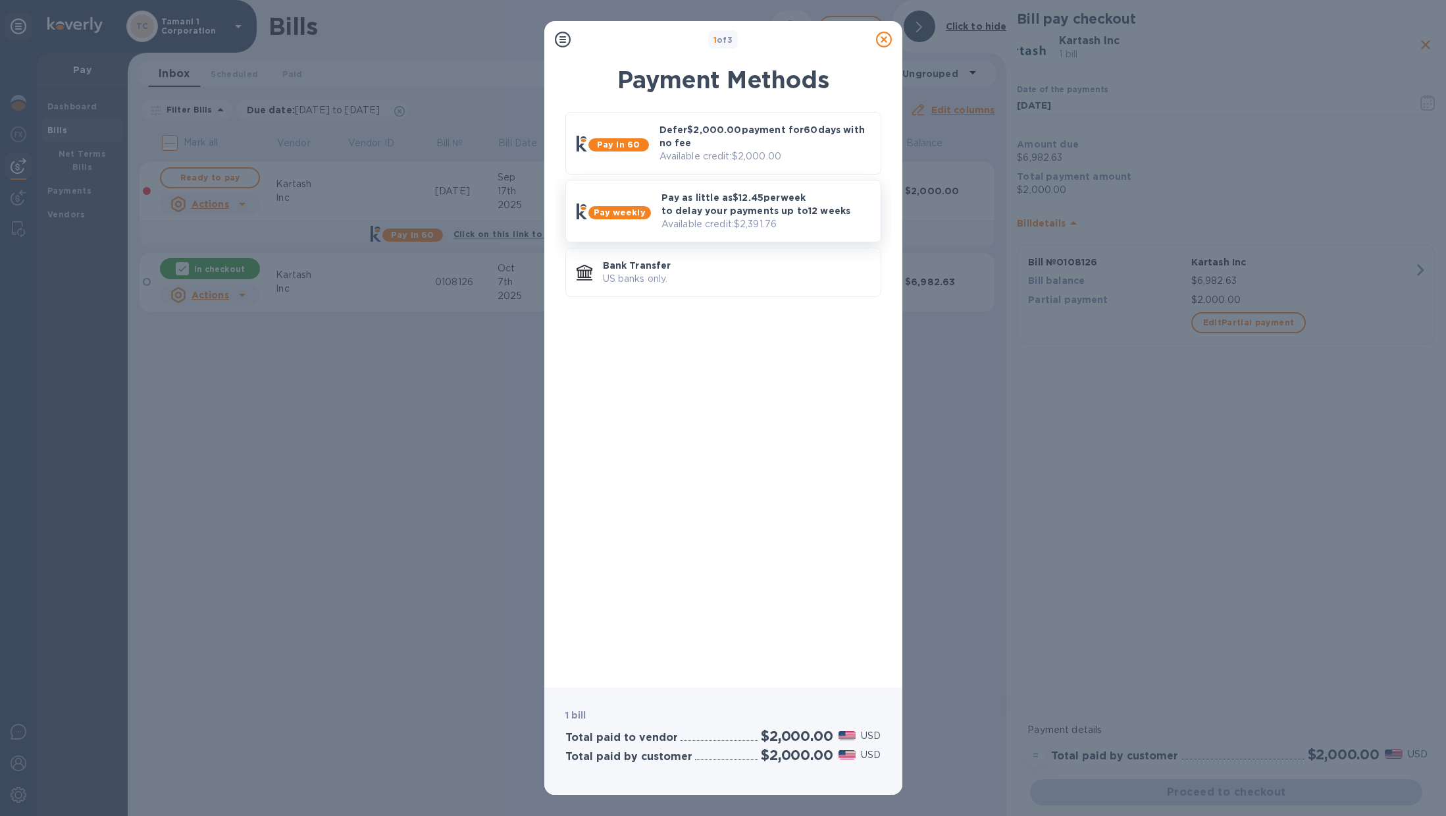
click at [752, 208] on p "Pay as little as $12.45 per week to delay your payments up to 12 weeks" at bounding box center [766, 204] width 209 height 26
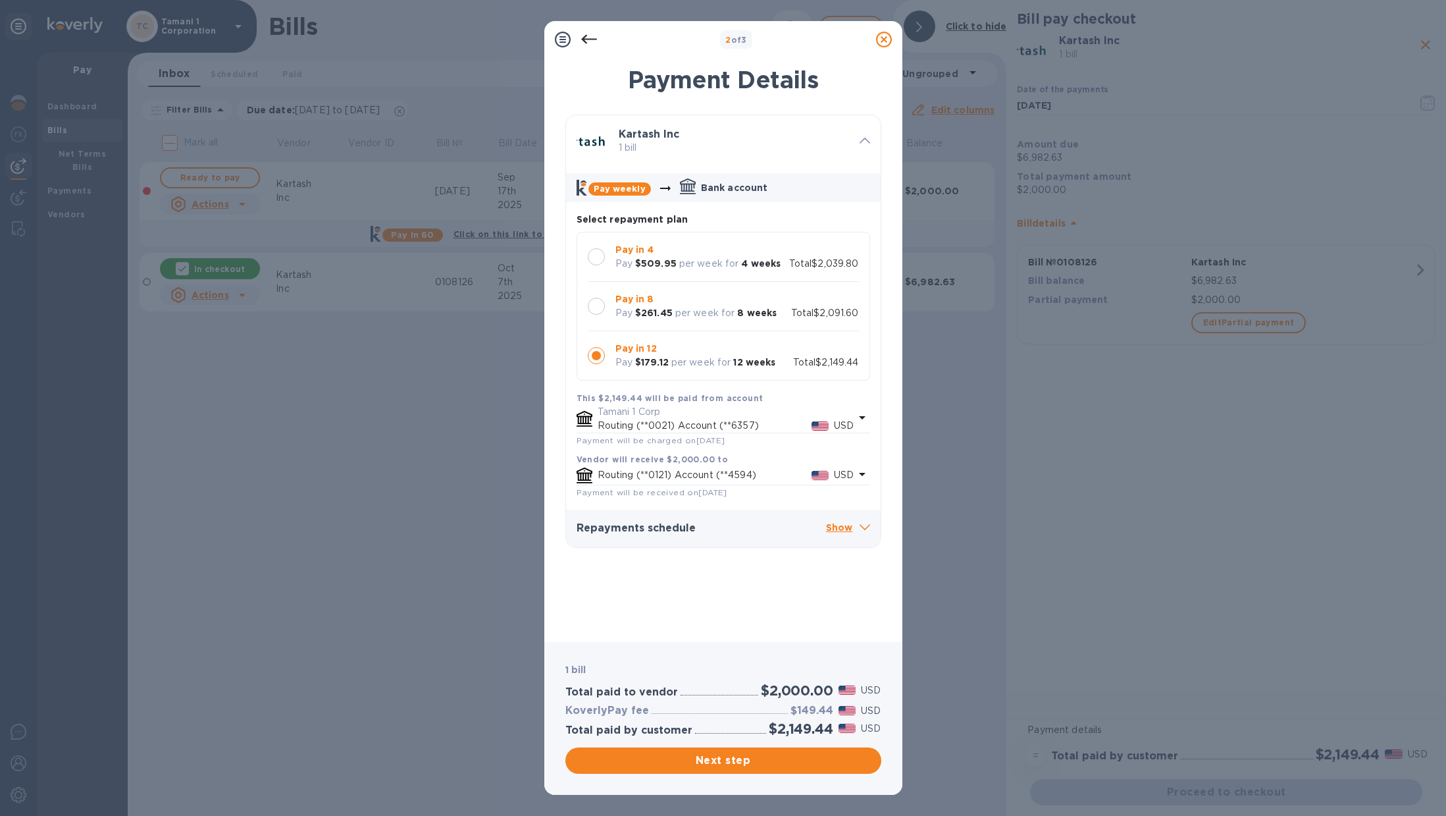
click at [602, 305] on div at bounding box center [596, 306] width 17 height 17
click at [604, 251] on div at bounding box center [597, 257] width 28 height 28
click at [719, 760] on span "Next step" at bounding box center [723, 760] width 295 height 16
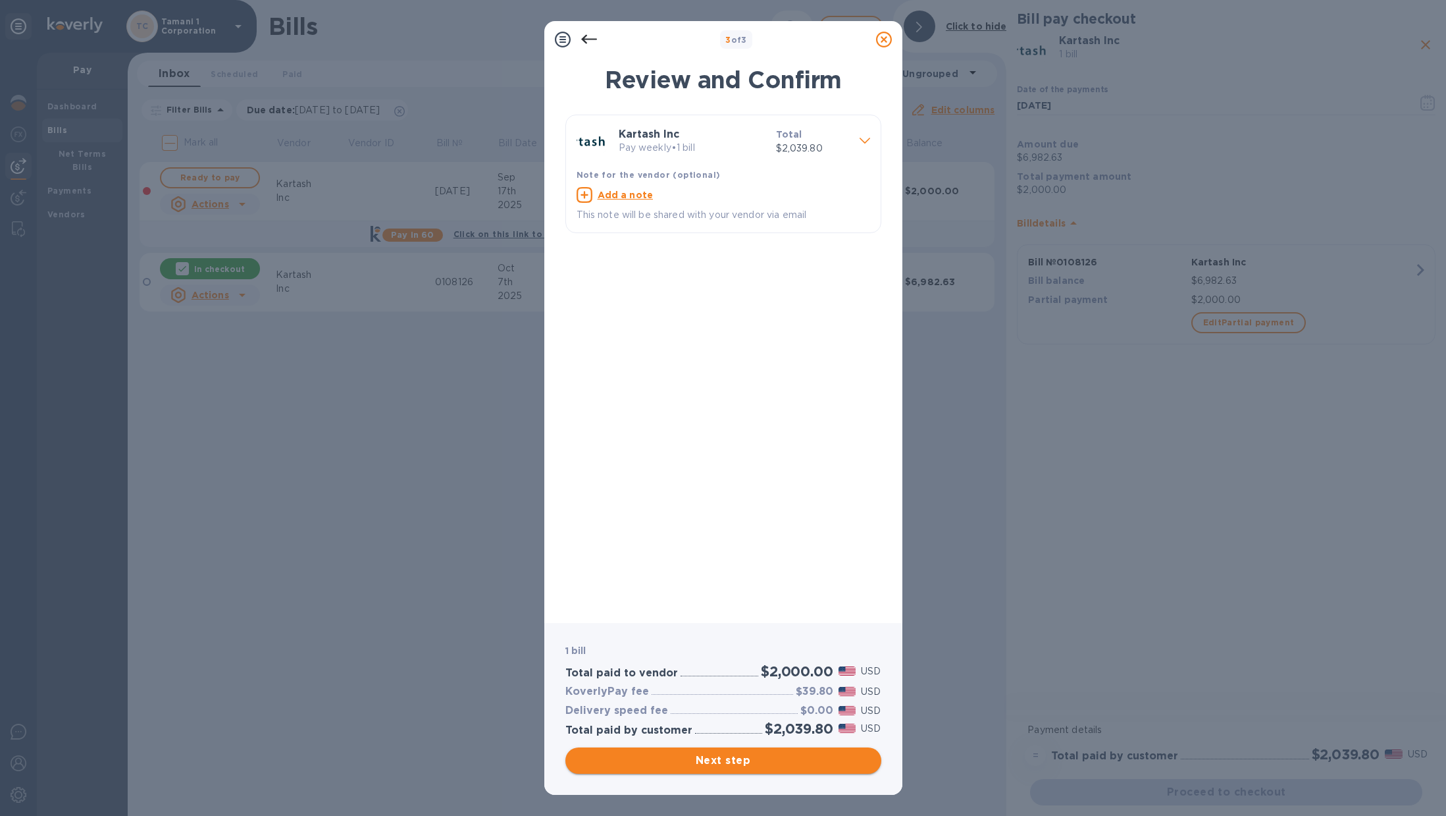
click at [710, 768] on span "Next step" at bounding box center [723, 760] width 295 height 16
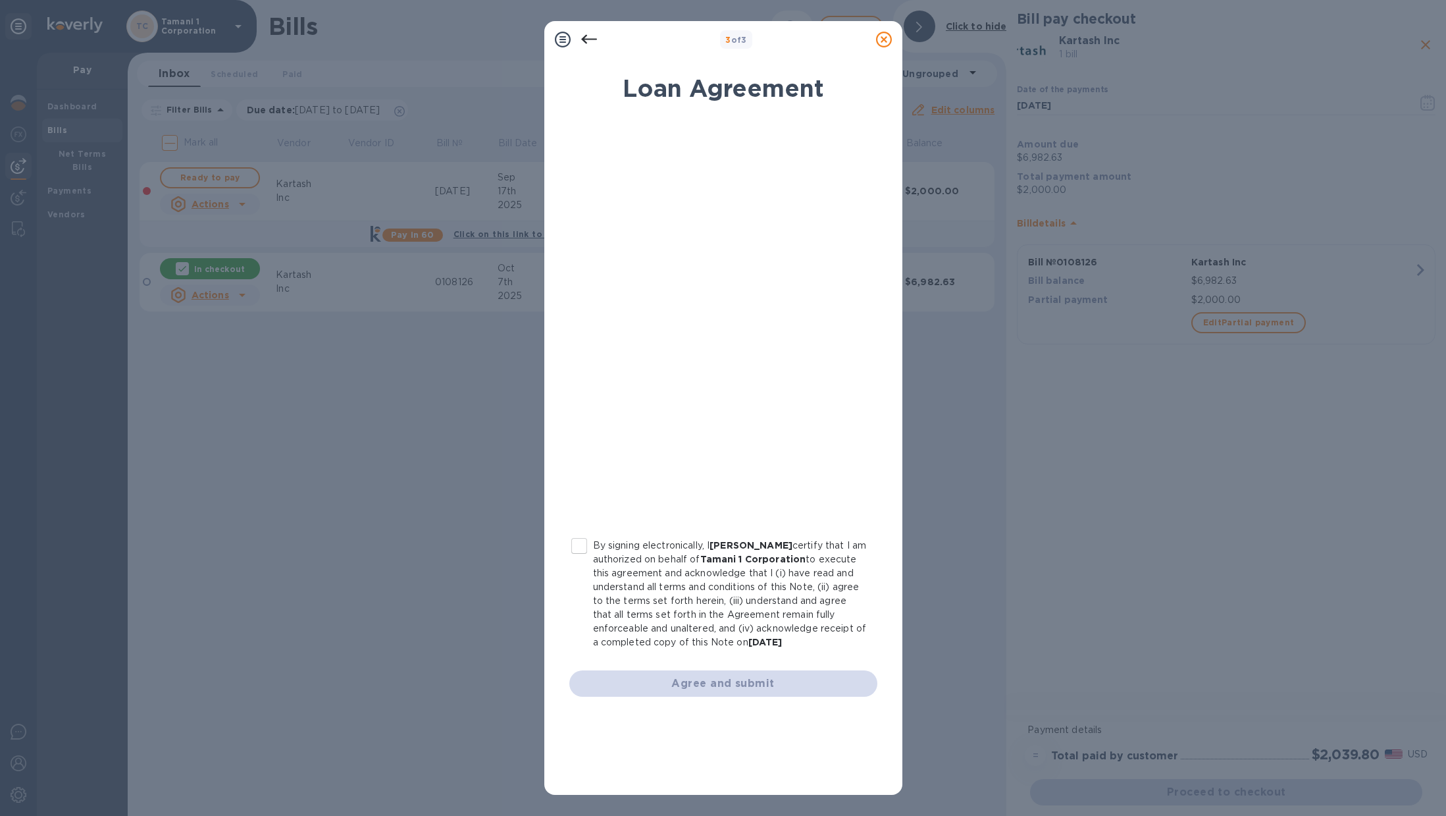
drag, startPoint x: 583, startPoint y: 544, endPoint x: 587, endPoint y: 556, distance: 11.7
click at [583, 545] on input "By signing electronically, I [PERSON_NAME] certify that I am authorized on beha…" at bounding box center [580, 546] width 28 height 28
checkbox input "true"
click at [667, 693] on button "Agree and submit" at bounding box center [723, 683] width 308 height 26
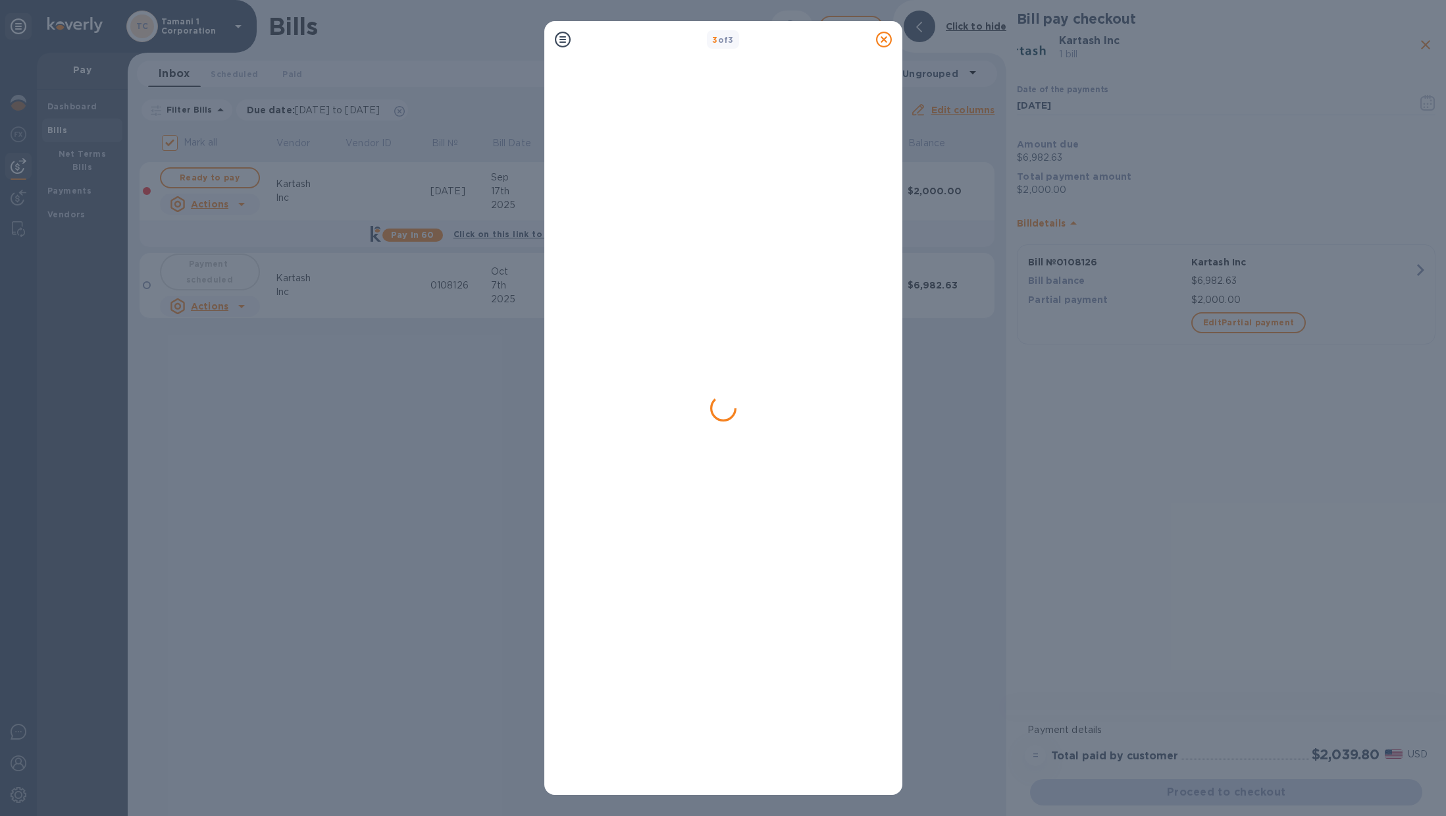
checkbox input "false"
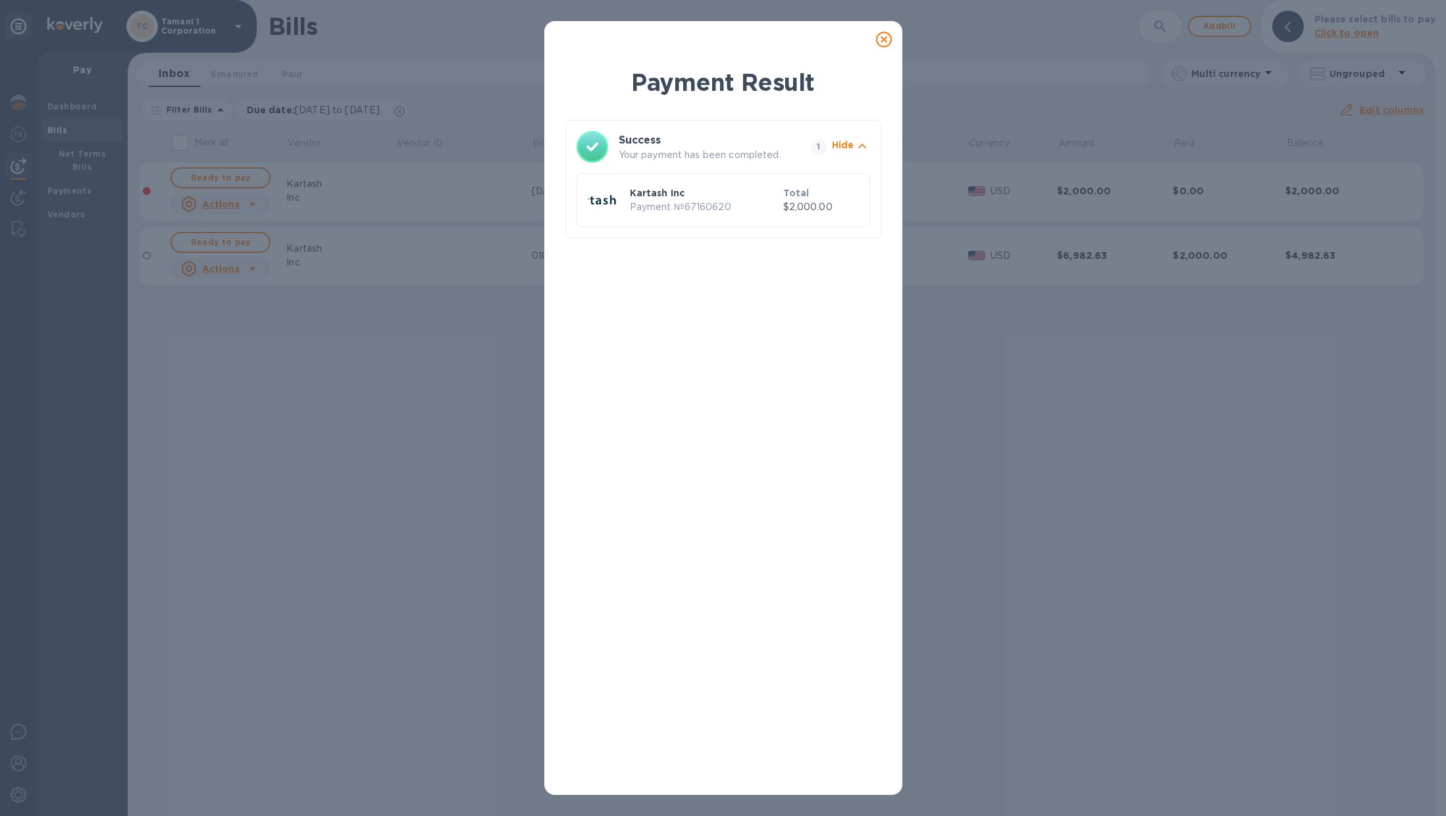
click at [880, 36] on icon at bounding box center [884, 40] width 16 height 16
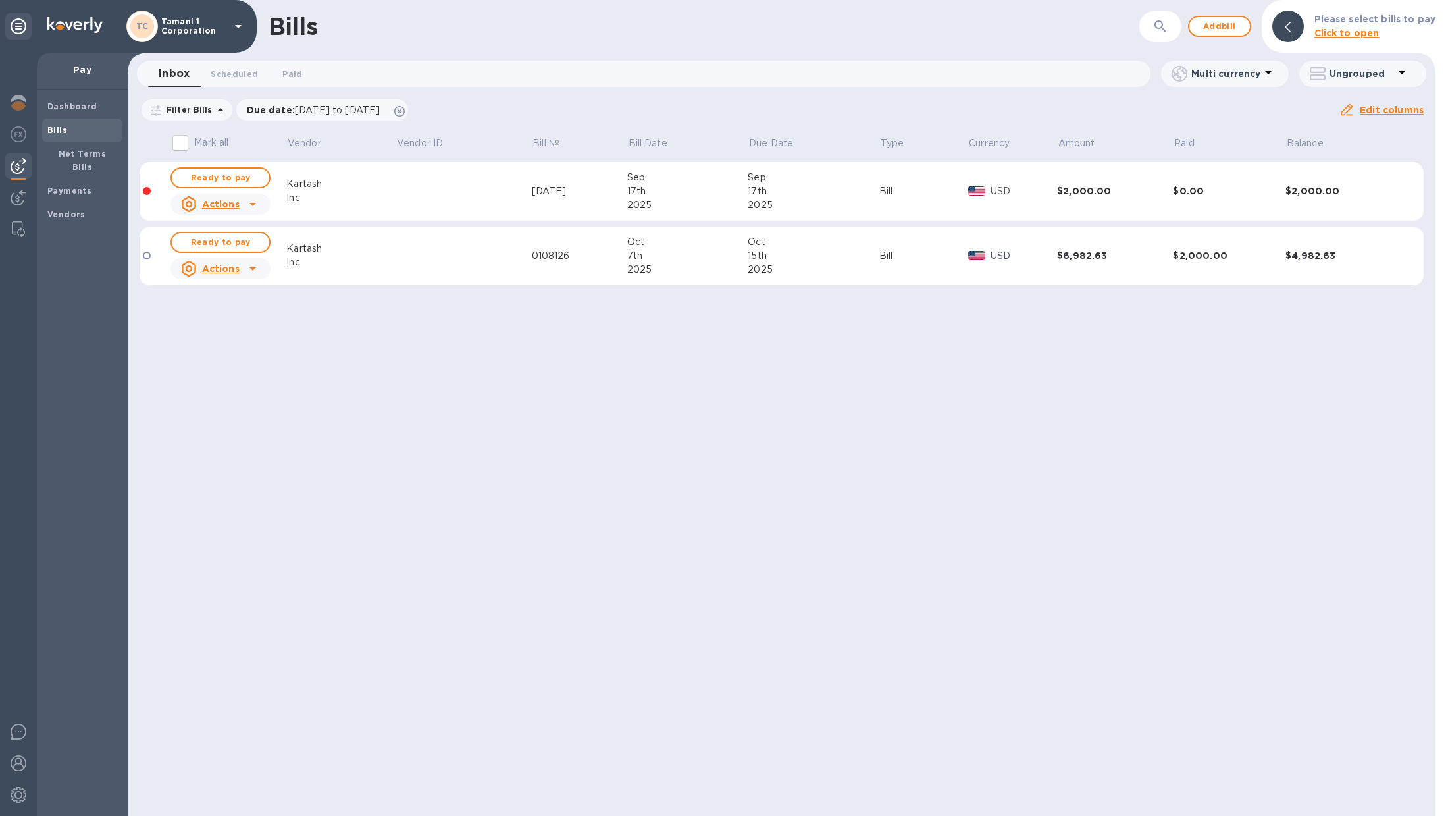
click at [638, 43] on div "Bills ​ Add bill Please select bills to pay Click to open" at bounding box center [782, 26] width 1308 height 53
